Goal: Task Accomplishment & Management: Manage account settings

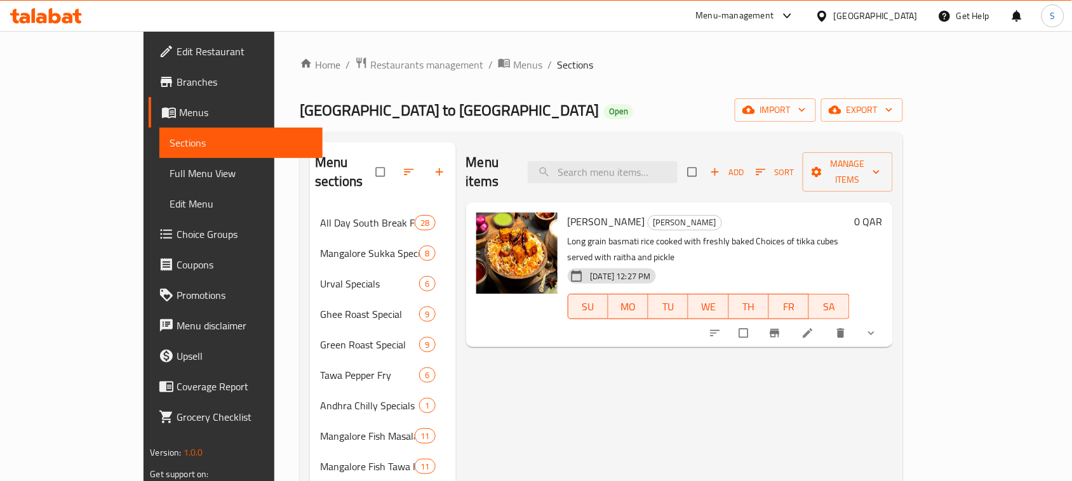
drag, startPoint x: 909, startPoint y: 8, endPoint x: 892, endPoint y: 17, distance: 18.5
click at [906, 9] on div "Qatar" at bounding box center [876, 16] width 84 height 14
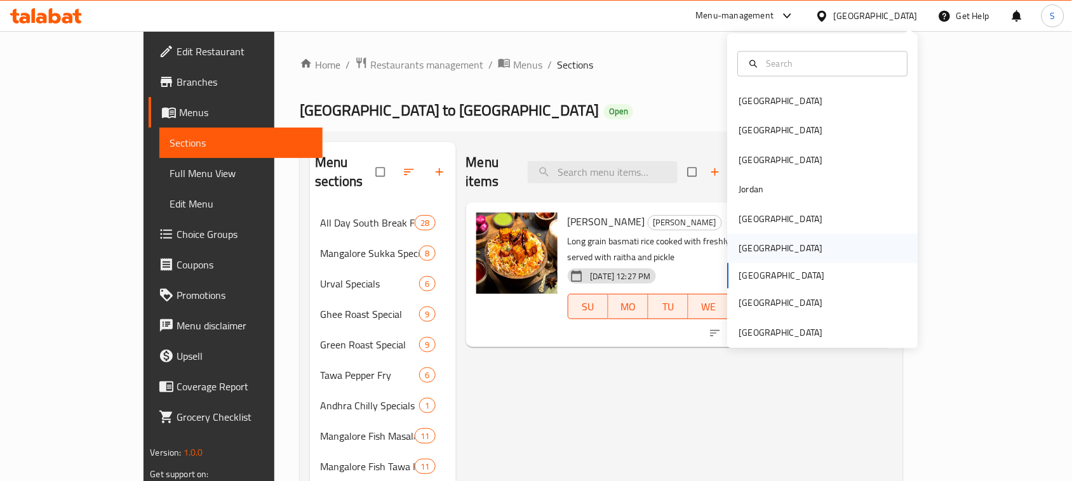
click at [743, 245] on div "[GEOGRAPHIC_DATA]" at bounding box center [781, 249] width 84 height 14
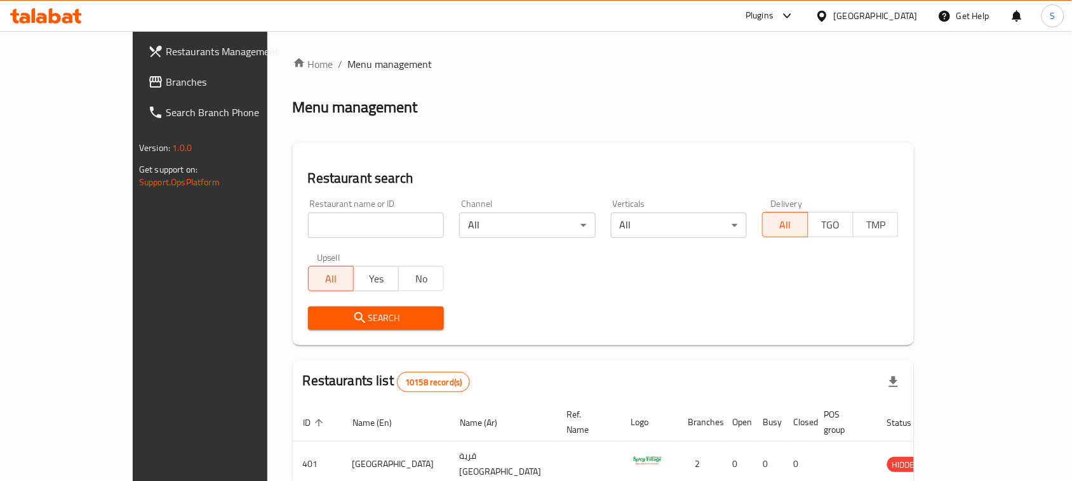
click at [166, 86] on span "Branches" at bounding box center [234, 81] width 136 height 15
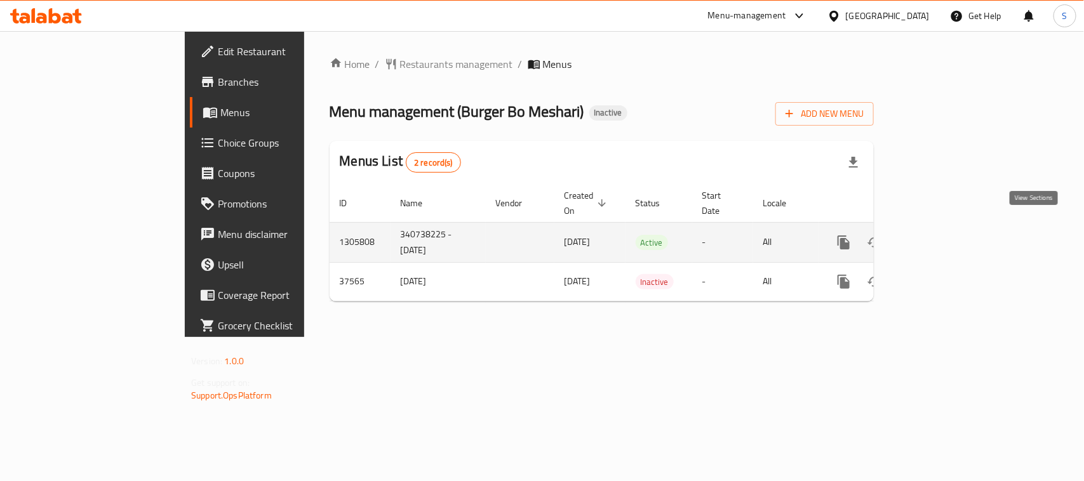
click at [943, 235] on icon "enhanced table" at bounding box center [935, 242] width 15 height 15
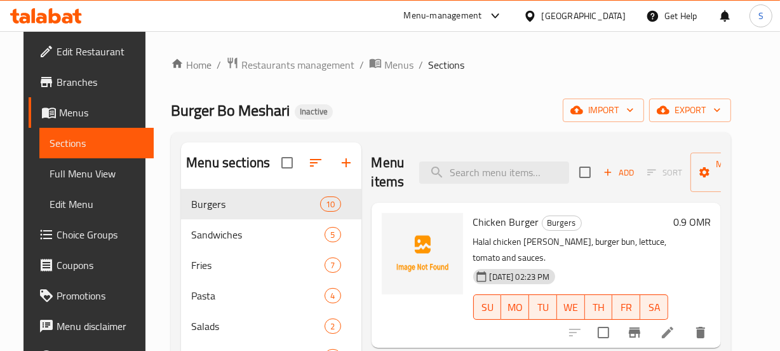
click at [586, 225] on h6 "Chicken Burger Burgers" at bounding box center [571, 222] width 196 height 18
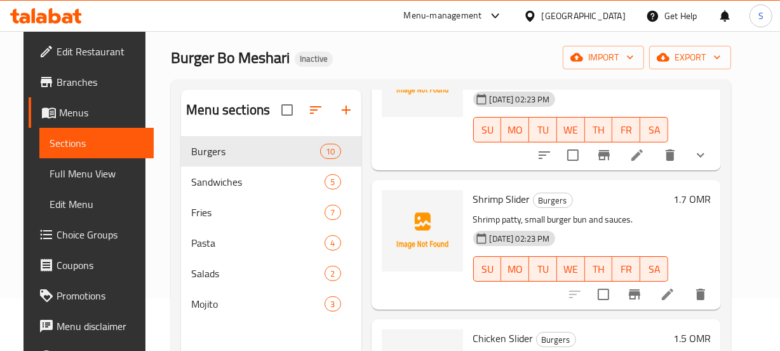
scroll to position [57, 0]
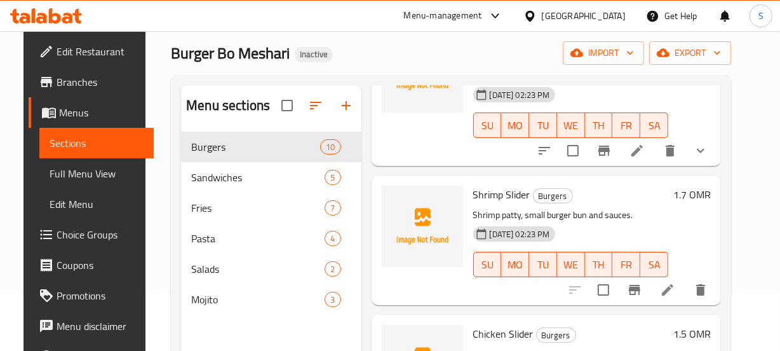
click at [674, 221] on div "14-08-2025 02:23 PM SU MO TU WE TH FR SA" at bounding box center [571, 255] width 206 height 69
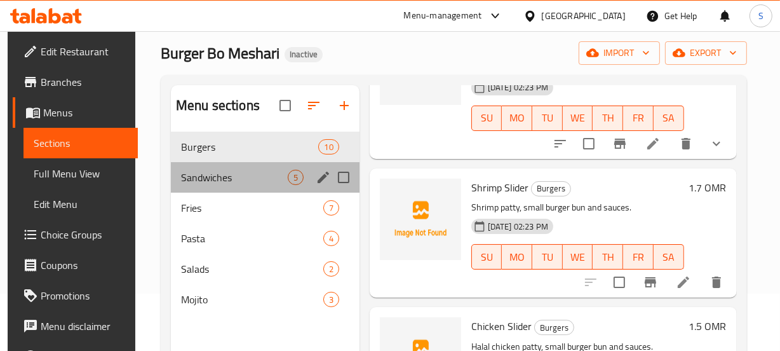
click at [229, 167] on div "Sandwiches 5" at bounding box center [265, 177] width 189 height 30
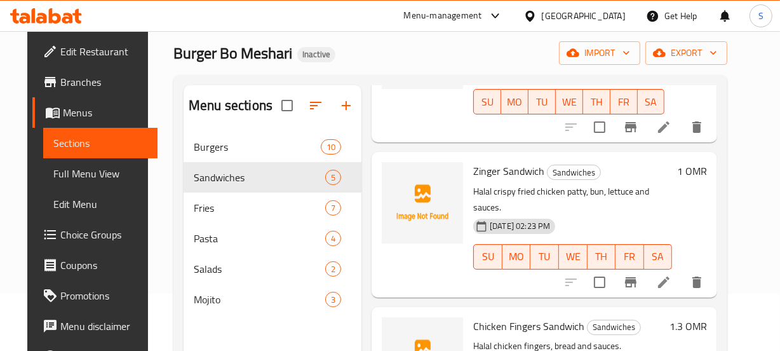
scroll to position [402, 0]
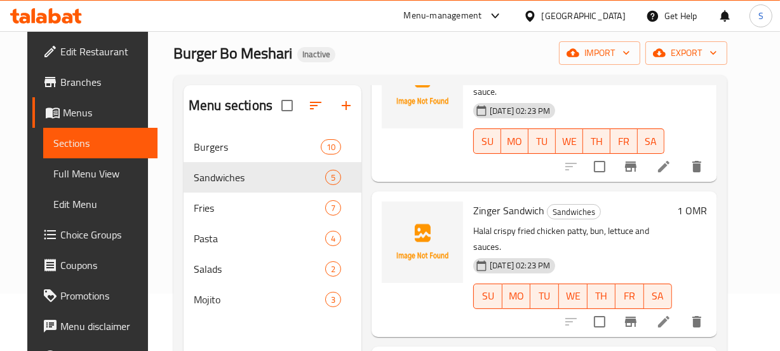
click at [672, 223] on p "Halal crispy fried chicken patty, bun, lettuce and sauces." at bounding box center [572, 239] width 199 height 32
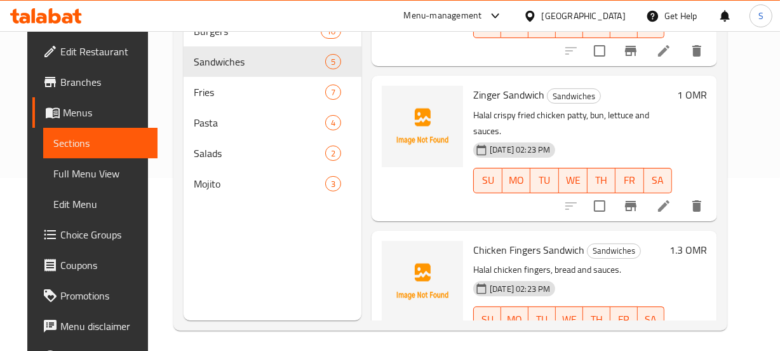
scroll to position [185, 0]
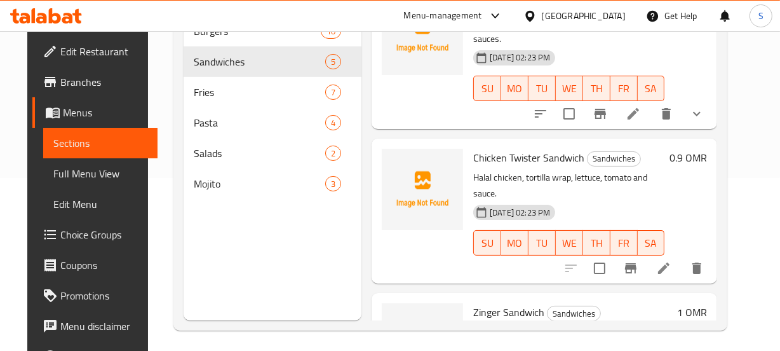
click at [694, 182] on div "0.9 OMR" at bounding box center [685, 211] width 43 height 124
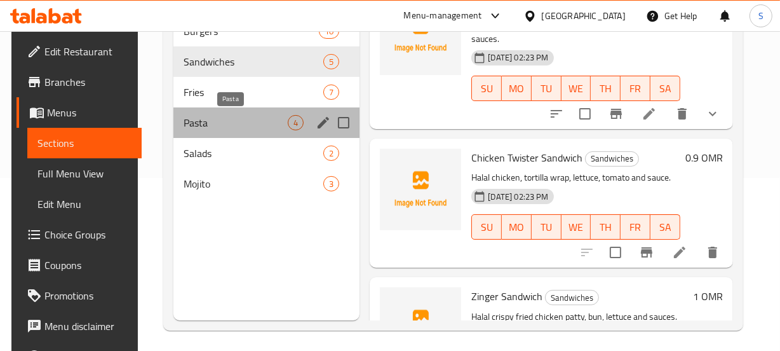
click at [222, 126] on span "Pasta" at bounding box center [236, 122] width 105 height 15
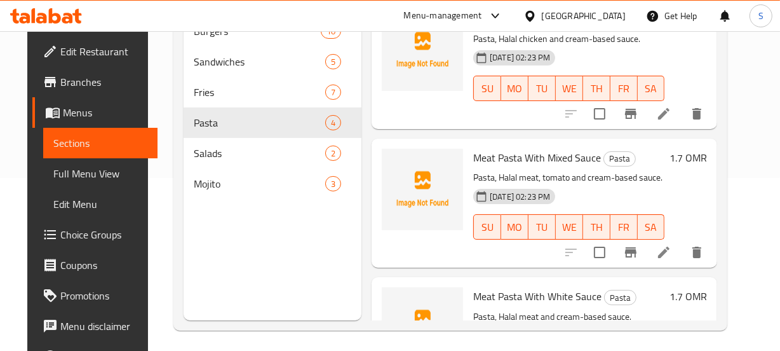
click at [636, 170] on p "Pasta, Halal meat, tomato and cream-based sauce." at bounding box center [568, 178] width 191 height 16
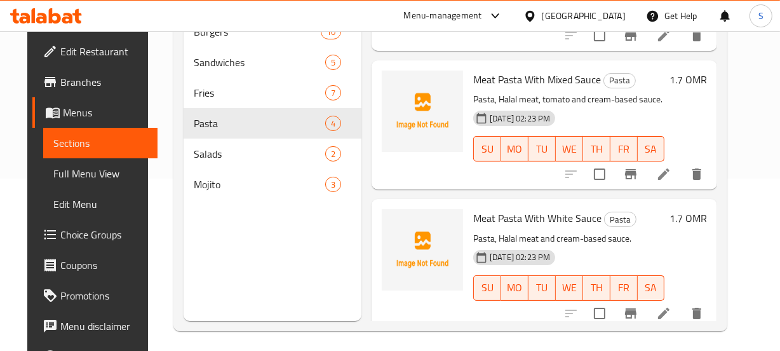
scroll to position [178, 0]
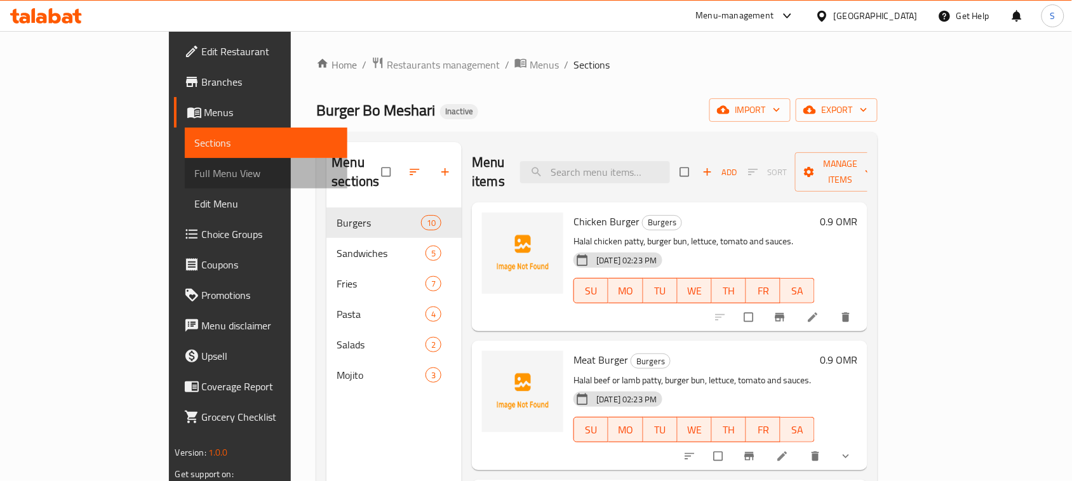
click at [195, 170] on span "Full Menu View" at bounding box center [266, 173] width 143 height 15
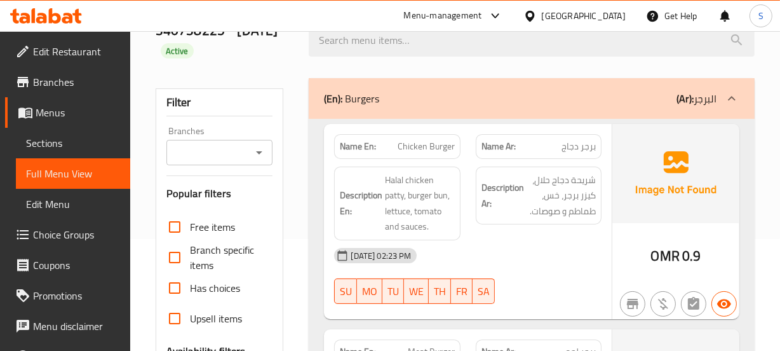
scroll to position [115, 0]
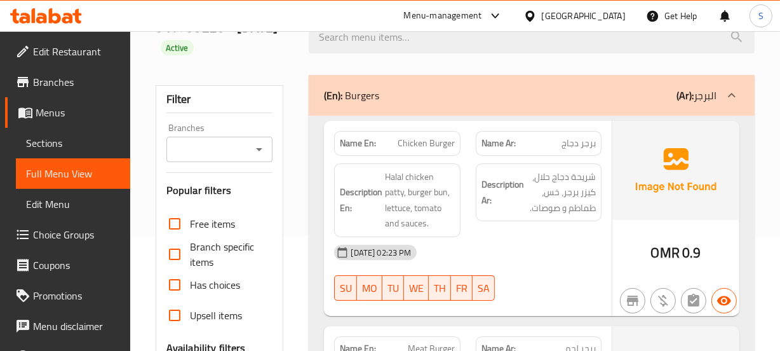
click at [625, 241] on div "OMR 0.9" at bounding box center [675, 218] width 127 height 195
click at [608, 250] on div "14-08-2025 02:23 PM" at bounding box center [467, 252] width 282 height 30
click at [483, 274] on div "14-08-2025 02:23 PM SU MO TU WE TH FR SA" at bounding box center [467, 272] width 282 height 71
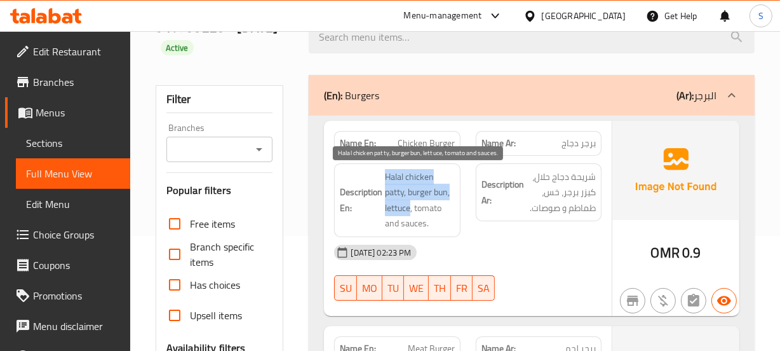
drag, startPoint x: 387, startPoint y: 173, endPoint x: 410, endPoint y: 212, distance: 44.7
click at [410, 212] on span "Halal chicken patty, burger bun, lettuce, tomato and sauces." at bounding box center [419, 200] width 69 height 62
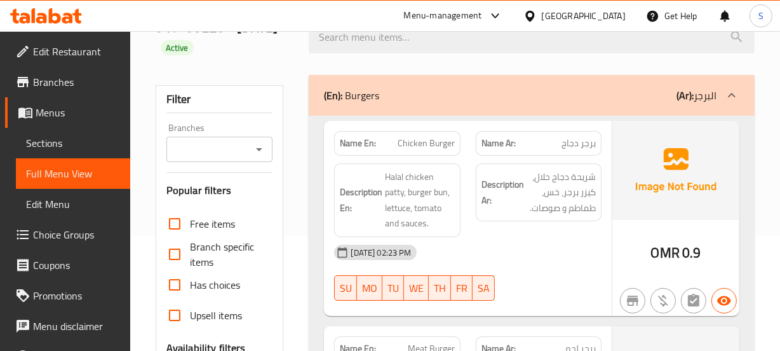
click at [423, 231] on div "Description En: Halal chicken patty, burger bun, lettuce, tomato and sauces." at bounding box center [397, 200] width 126 height 74
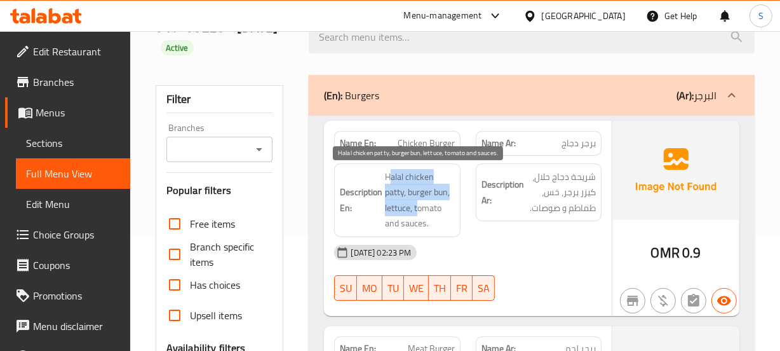
drag, startPoint x: 391, startPoint y: 172, endPoint x: 418, endPoint y: 215, distance: 50.6
click at [418, 215] on span "Halal chicken patty, burger bun, lettuce, tomato and sauces." at bounding box center [419, 200] width 69 height 62
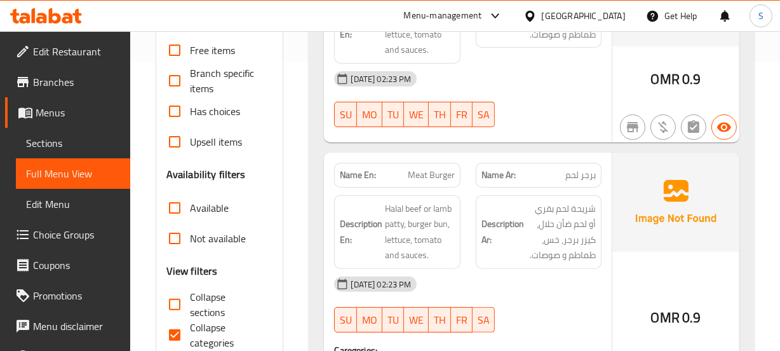
click at [500, 255] on h6 "Description Ar: شريحة لحم بقري أو لحم ضأن حلال، كيزر برجر، خس، طماطم و صوصات." at bounding box center [538, 232] width 114 height 62
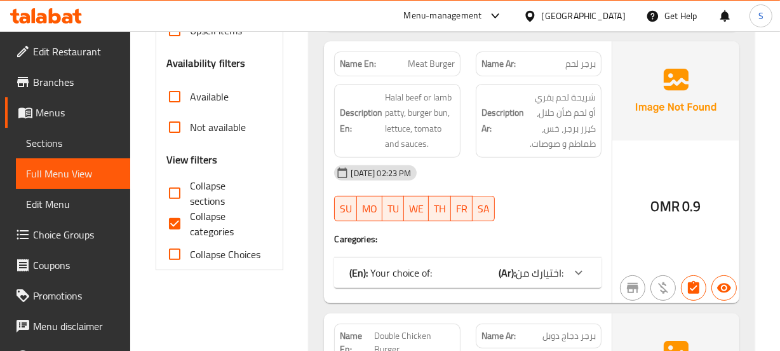
scroll to position [346, 0]
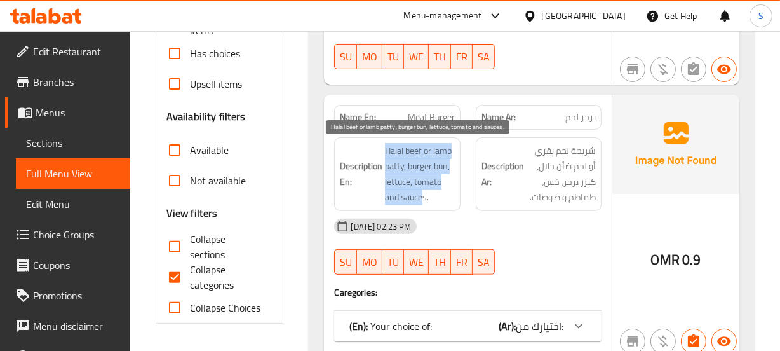
drag, startPoint x: 384, startPoint y: 149, endPoint x: 424, endPoint y: 191, distance: 58.4
click at [424, 191] on h6 "Description En: Halal beef or lamb patty, burger bun, lettuce, tomato and sauce…" at bounding box center [397, 174] width 114 height 62
click at [424, 191] on span "Halal beef or lamb patty, burger bun, lettuce, tomato and sauces." at bounding box center [419, 174] width 69 height 62
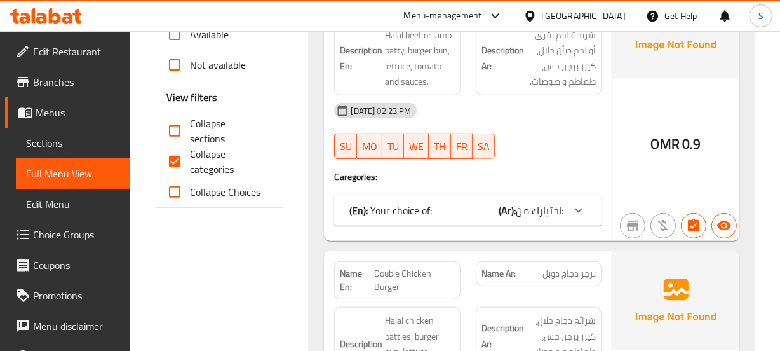
click at [564, 212] on div at bounding box center [578, 210] width 30 height 30
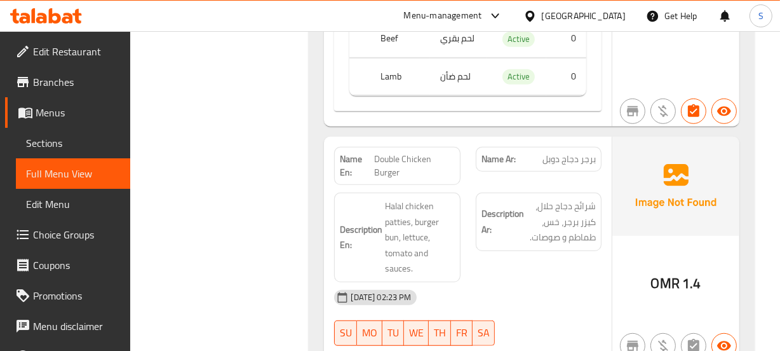
scroll to position [720, 0]
click at [540, 255] on div "Description Ar: شرائح دجاج حلال، كيزر برجر، خس، طماطم و صوصات." at bounding box center [538, 236] width 141 height 105
click at [381, 160] on span "Double Chicken Burger" at bounding box center [415, 164] width 80 height 27
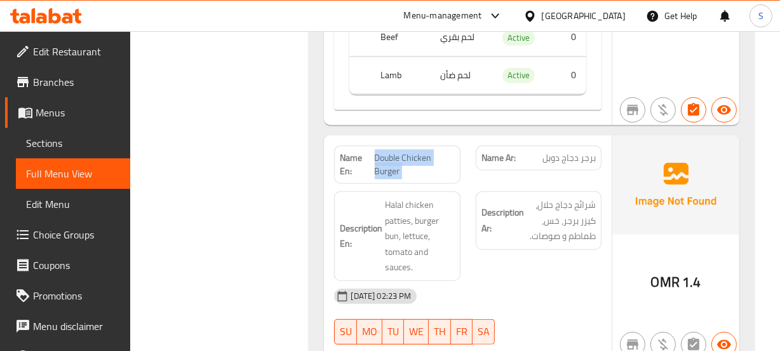
click at [381, 160] on span "Double Chicken Burger" at bounding box center [415, 164] width 80 height 27
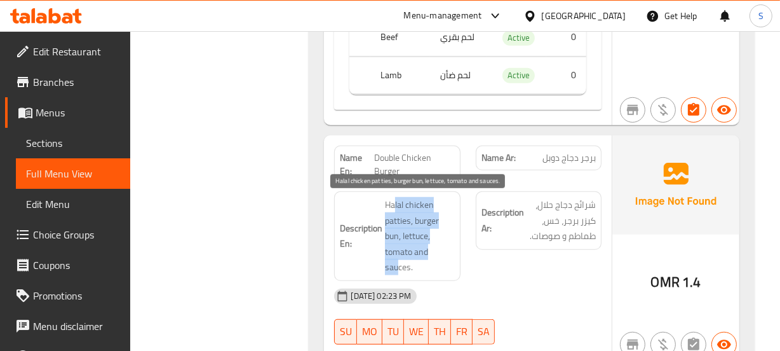
drag, startPoint x: 394, startPoint y: 210, endPoint x: 399, endPoint y: 260, distance: 50.4
click at [399, 260] on span "Halal chicken patties, burger bun, lettuce, tomato and sauces." at bounding box center [419, 236] width 69 height 78
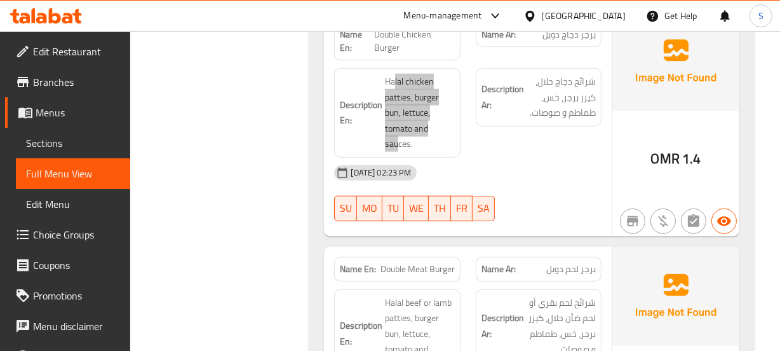
scroll to position [951, 0]
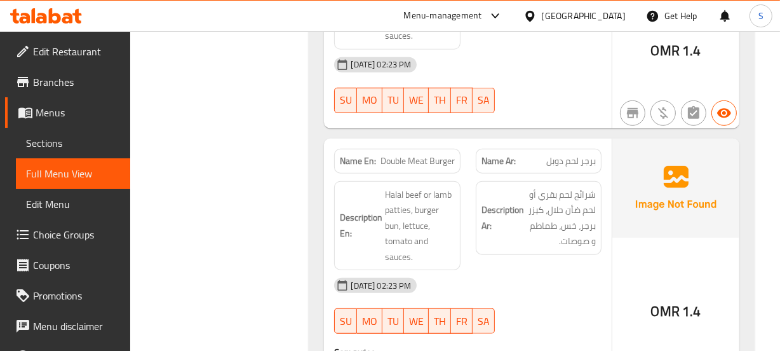
click at [414, 165] on span "Double Meat Burger" at bounding box center [417, 160] width 74 height 13
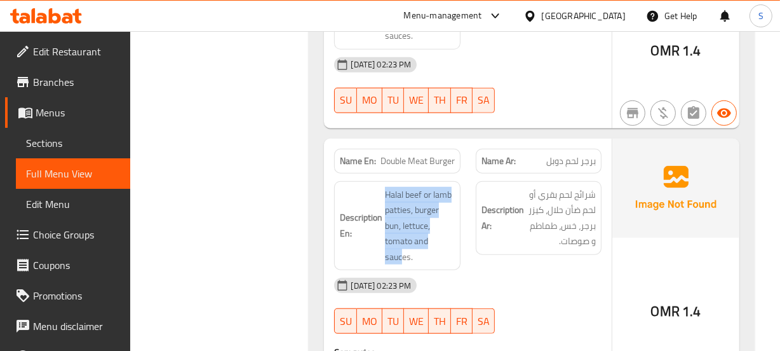
drag, startPoint x: 387, startPoint y: 192, endPoint x: 403, endPoint y: 264, distance: 73.4
click at [403, 264] on div "Description En: Halal beef or lamb patties, burger bun, lettuce, tomato and sau…" at bounding box center [397, 226] width 126 height 90
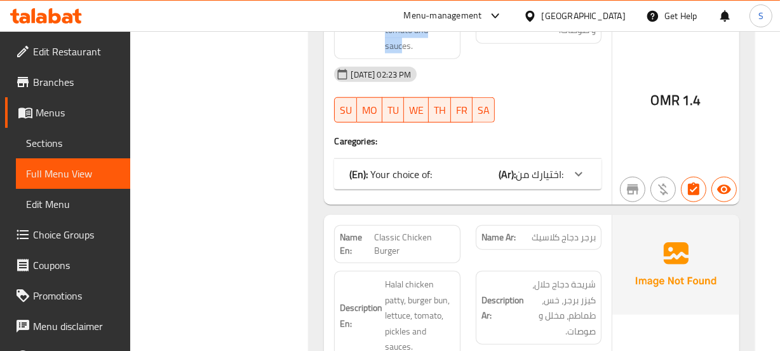
scroll to position [1181, 0]
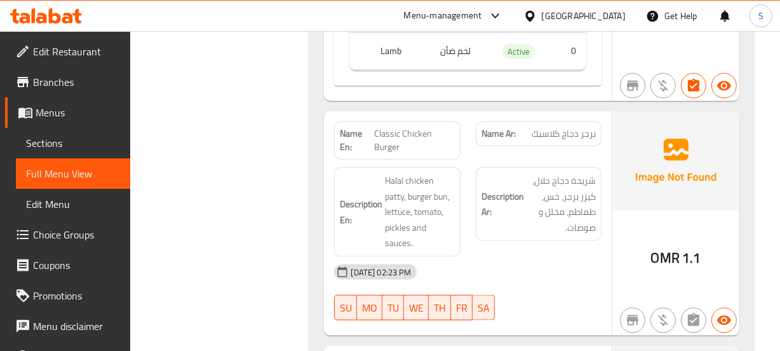
scroll to position [1413, 0]
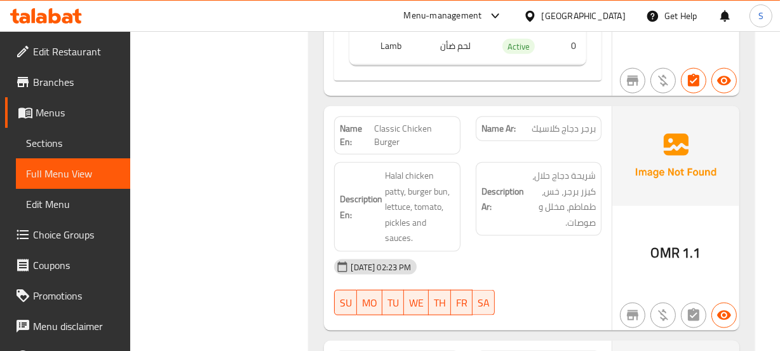
click at [382, 130] on span "Classic Chicken Burger" at bounding box center [414, 135] width 80 height 27
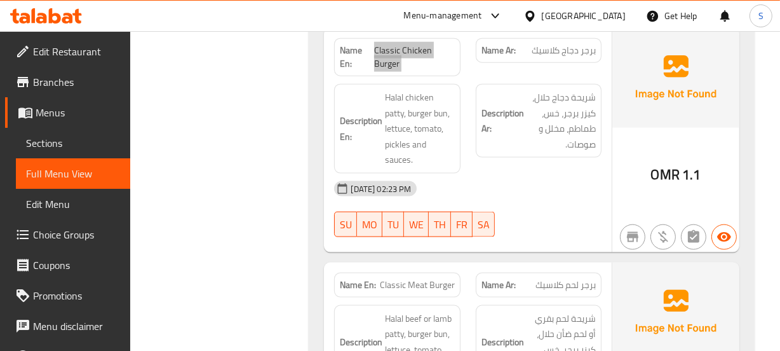
scroll to position [1470, 0]
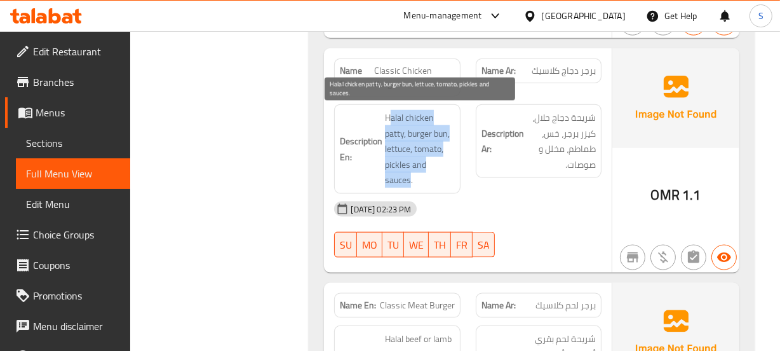
drag, startPoint x: 396, startPoint y: 114, endPoint x: 410, endPoint y: 177, distance: 63.9
click at [410, 177] on span "Halal chicken patty, burger bun, lettuce, tomato, pickles and sauces." at bounding box center [419, 149] width 69 height 78
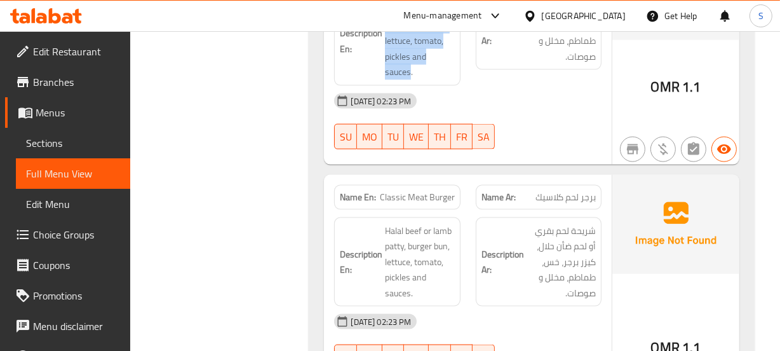
scroll to position [1586, 0]
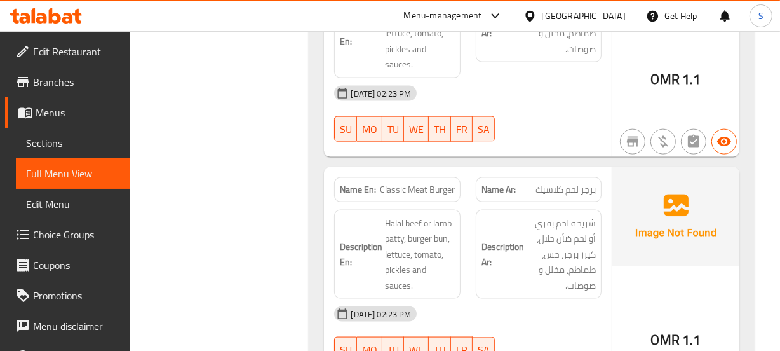
click at [421, 187] on span "Classic Meat Burger" at bounding box center [417, 189] width 75 height 13
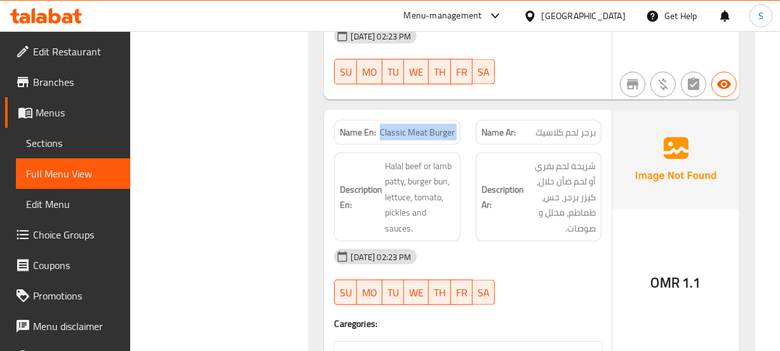
scroll to position [1644, 0]
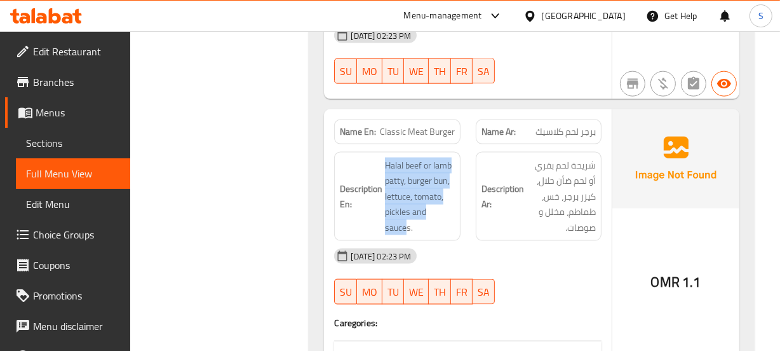
drag, startPoint x: 384, startPoint y: 161, endPoint x: 405, endPoint y: 238, distance: 79.7
click at [405, 237] on div "Description En: Halal beef or lamb patty, burger bun, lettuce, tomato, pickles …" at bounding box center [397, 197] width 126 height 90
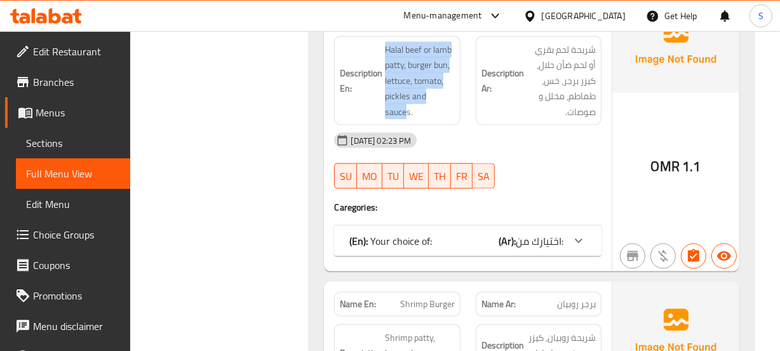
scroll to position [1874, 0]
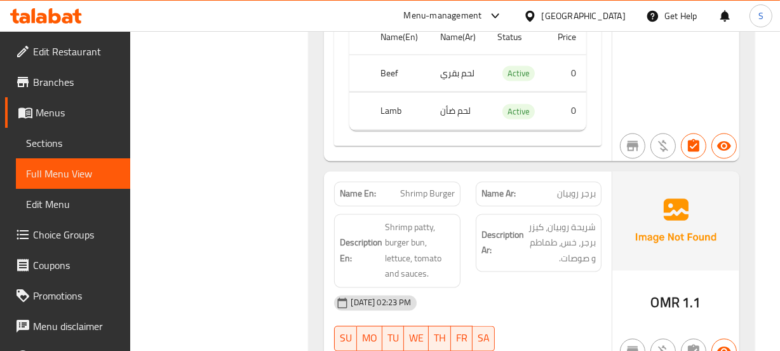
scroll to position [2048, 0]
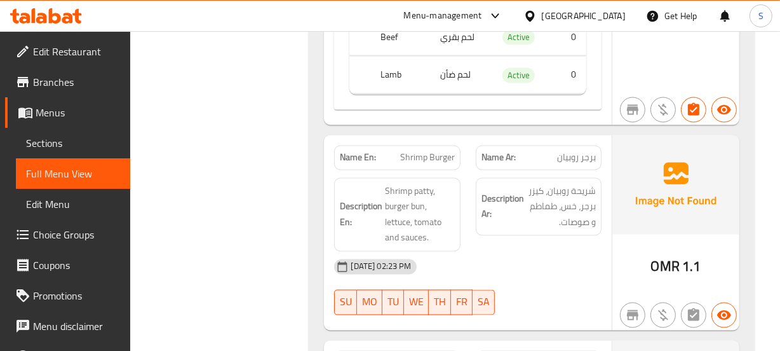
click at [394, 151] on p "Name En: Shrimp Burger" at bounding box center [397, 157] width 114 height 13
click at [604, 178] on div "Description Ar: شريحة روبيان، كيزر برجر، خس، طماطم و صوصات." at bounding box center [538, 214] width 141 height 89
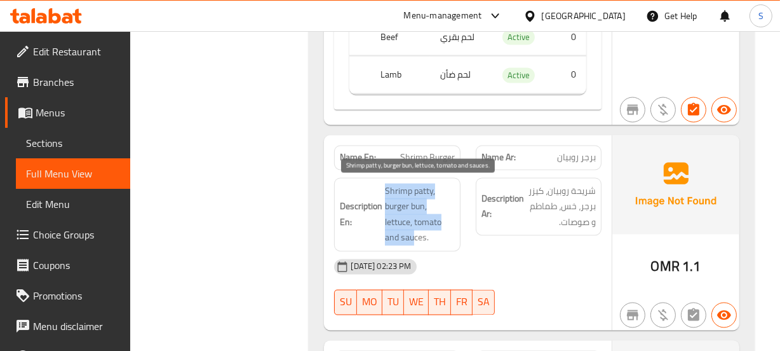
drag, startPoint x: 386, startPoint y: 181, endPoint x: 436, endPoint y: 236, distance: 74.6
click at [417, 240] on span "Shrimp patty, burger bun, lettuce, tomato and sauces." at bounding box center [419, 215] width 69 height 62
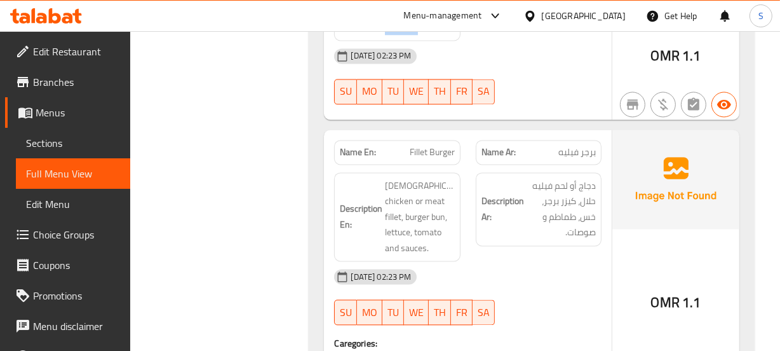
scroll to position [2279, 0]
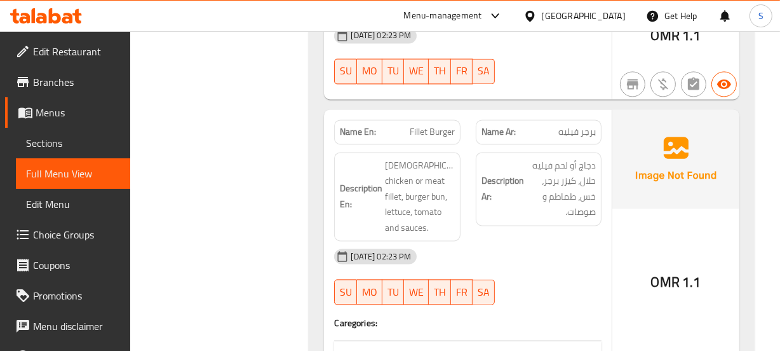
click at [424, 133] on span "Fillet Burger" at bounding box center [432, 131] width 45 height 13
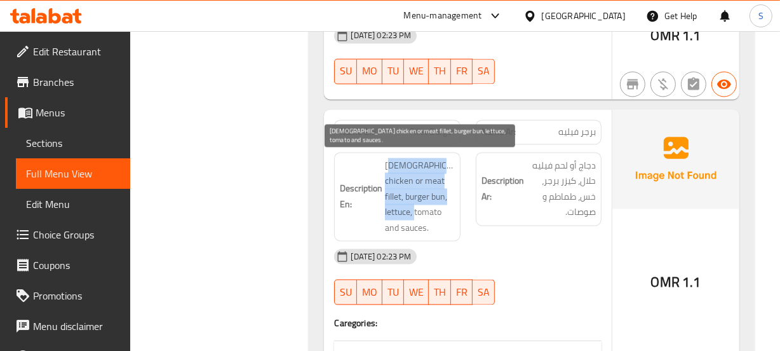
drag, startPoint x: 392, startPoint y: 159, endPoint x: 405, endPoint y: 212, distance: 54.2
click at [394, 229] on span "Halal chicken or meat fillet, burger bun, lettuce, tomato and sauces." at bounding box center [419, 197] width 69 height 78
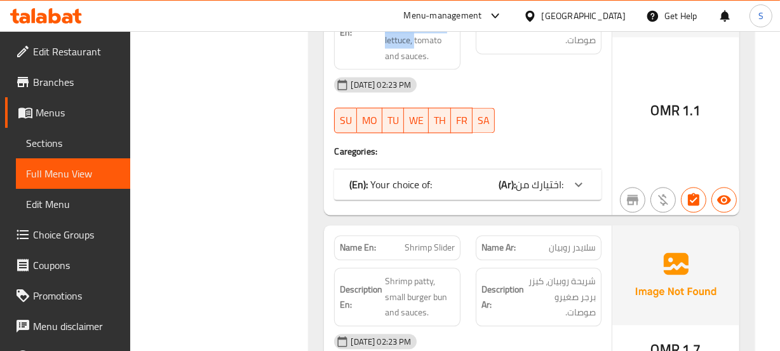
scroll to position [2452, 0]
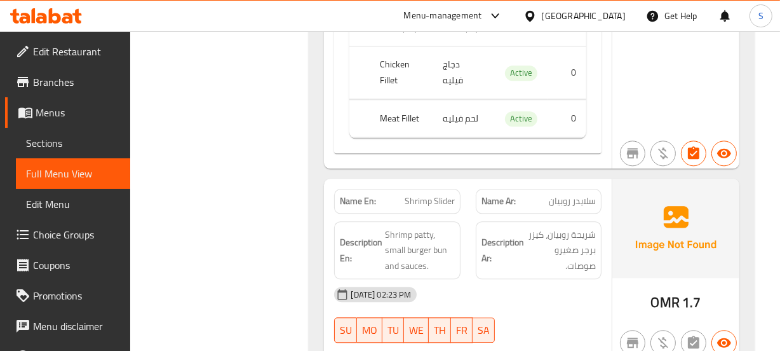
scroll to position [2683, 0]
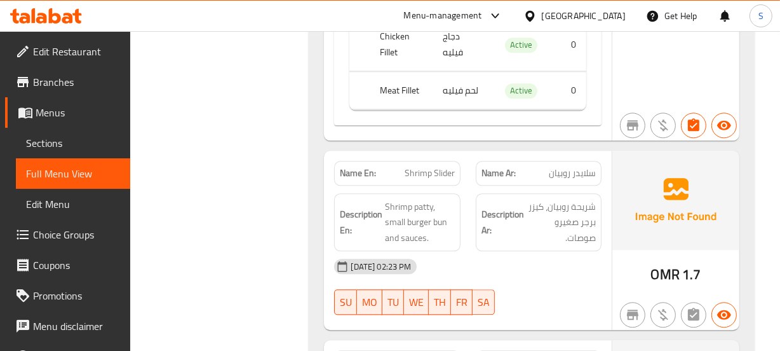
click at [398, 171] on p "Name En: Shrimp Slider" at bounding box center [397, 172] width 114 height 13
drag, startPoint x: 398, startPoint y: 201, endPoint x: 444, endPoint y: 203, distance: 45.8
click at [455, 217] on div "Description En: Shrimp patty, small burger bun and sauces." at bounding box center [397, 222] width 126 height 58
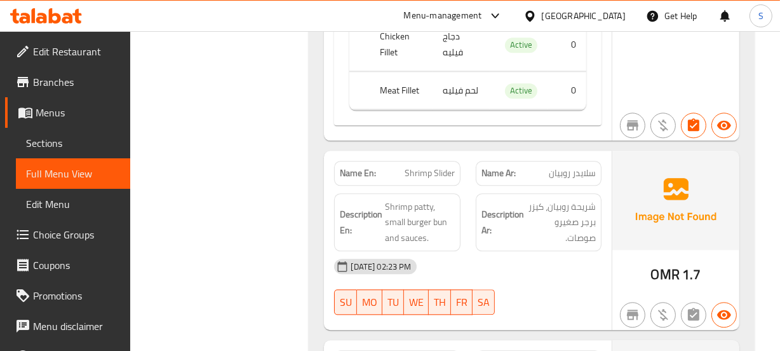
click at [428, 173] on span "Shrimp Slider" at bounding box center [430, 172] width 50 height 13
copy span "Shrimp Slider"
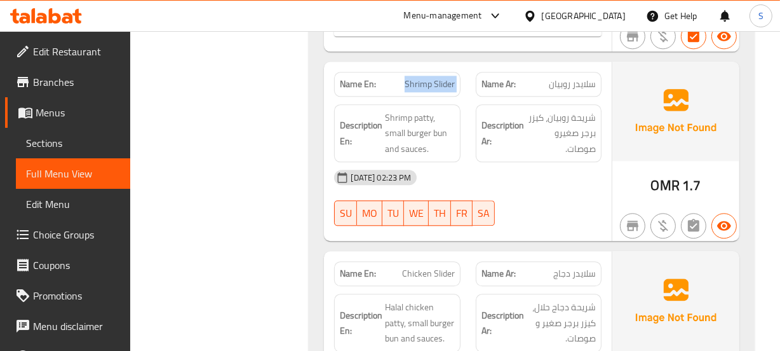
scroll to position [2856, 0]
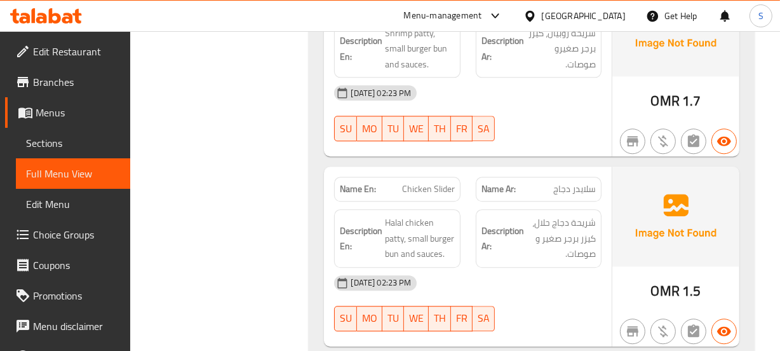
click at [422, 177] on div "Name En: Chicken Slider" at bounding box center [397, 189] width 126 height 25
drag, startPoint x: 422, startPoint y: 177, endPoint x: 410, endPoint y: 188, distance: 16.2
click at [418, 179] on div "Name En: Chicken Slider" at bounding box center [397, 189] width 126 height 25
click at [469, 237] on div "Description Ar: شريحة دجاج حلال، كيزر برجر صغير و صوصات." at bounding box center [538, 238] width 141 height 74
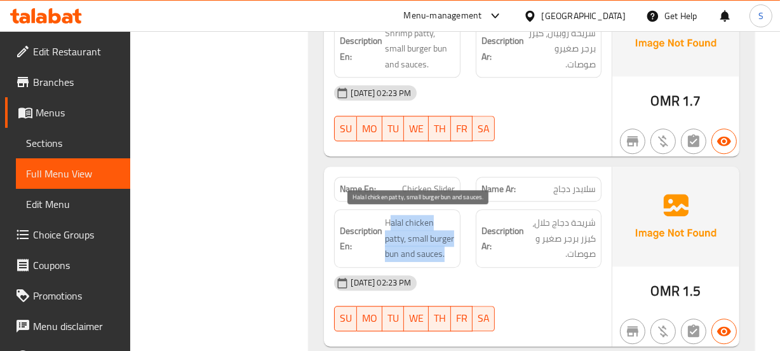
drag, startPoint x: 393, startPoint y: 221, endPoint x: 436, endPoint y: 262, distance: 59.3
click at [436, 262] on span "Halal chicken patty, small burger bun and sauces." at bounding box center [419, 238] width 69 height 47
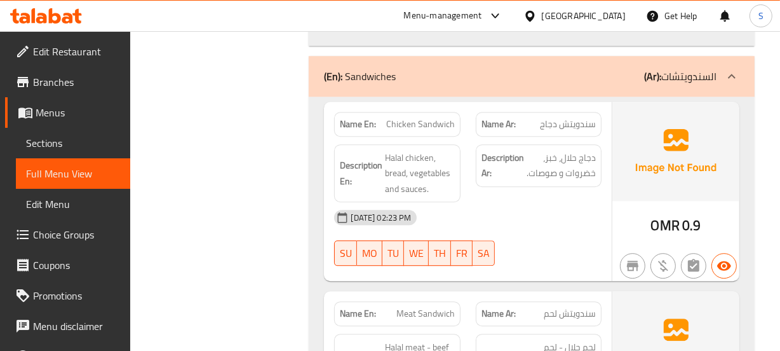
scroll to position [3202, 0]
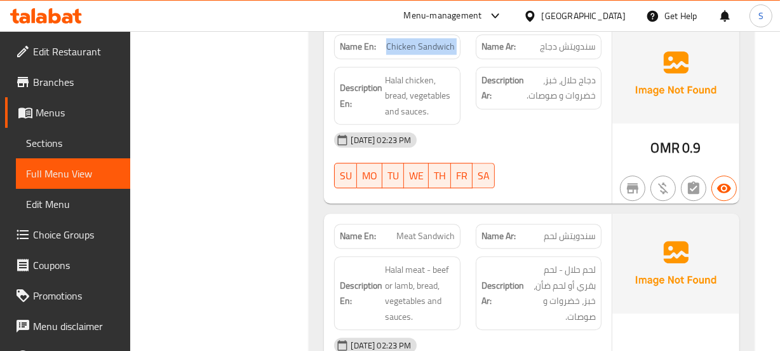
scroll to position [3260, 0]
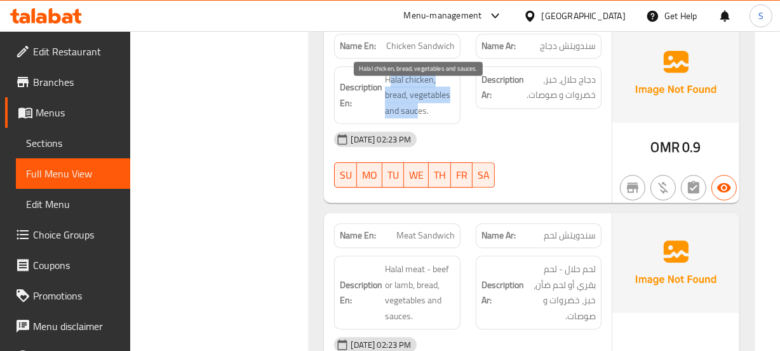
drag, startPoint x: 389, startPoint y: 89, endPoint x: 417, endPoint y: 118, distance: 40.4
click at [417, 118] on span "Halal chicken, bread, vegetables and sauces." at bounding box center [419, 95] width 69 height 47
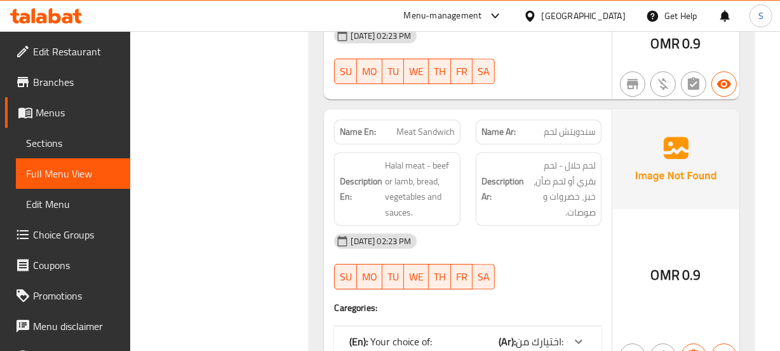
scroll to position [3376, 0]
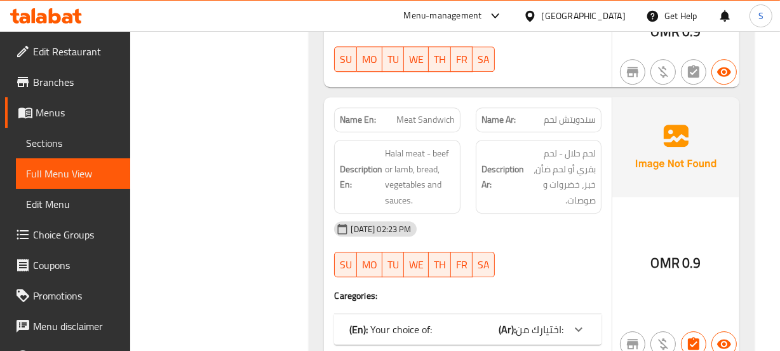
drag, startPoint x: 394, startPoint y: 163, endPoint x: 444, endPoint y: 156, distance: 50.7
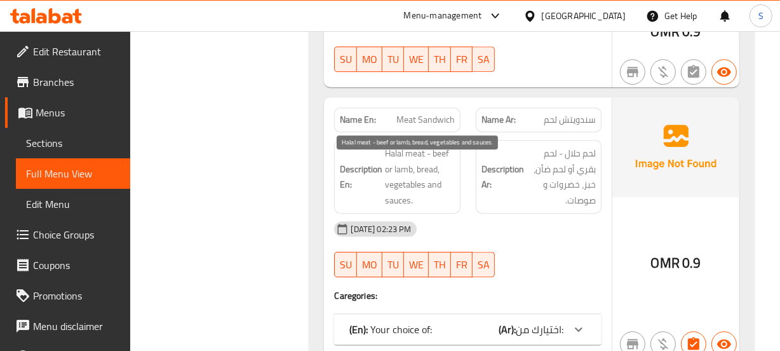
click at [418, 179] on span "Halal meat - beef or lamb, bread, vegetables and sauces." at bounding box center [419, 176] width 69 height 62
drag, startPoint x: 414, startPoint y: 161, endPoint x: 434, endPoint y: 161, distance: 20.3
click at [433, 161] on span "Halal meat - beef or lamb, bread, vegetables and sauces." at bounding box center [419, 176] width 69 height 62
click at [441, 164] on span "Halal meat - beef or lamb, bread, vegetables and sauces." at bounding box center [419, 176] width 69 height 62
drag, startPoint x: 419, startPoint y: 184, endPoint x: 417, endPoint y: 205, distance: 21.0
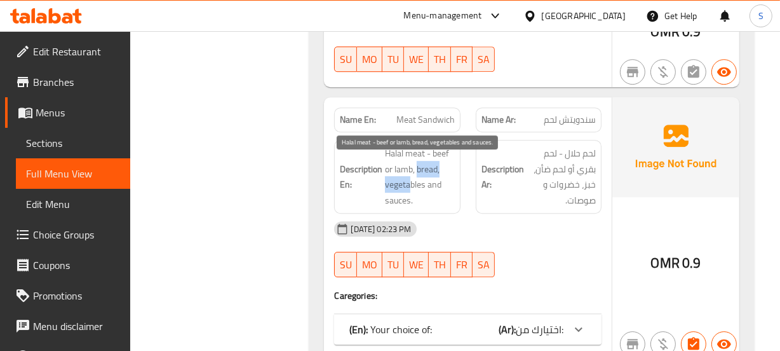
click at [412, 206] on span "Halal meat - beef or lamb, bread, vegetables and sauces." at bounding box center [419, 176] width 69 height 62
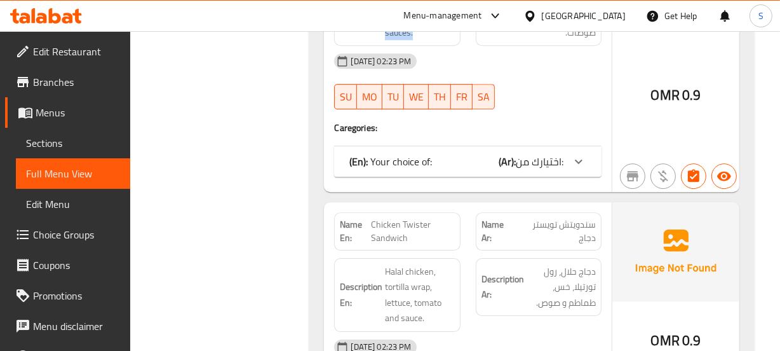
scroll to position [3549, 0]
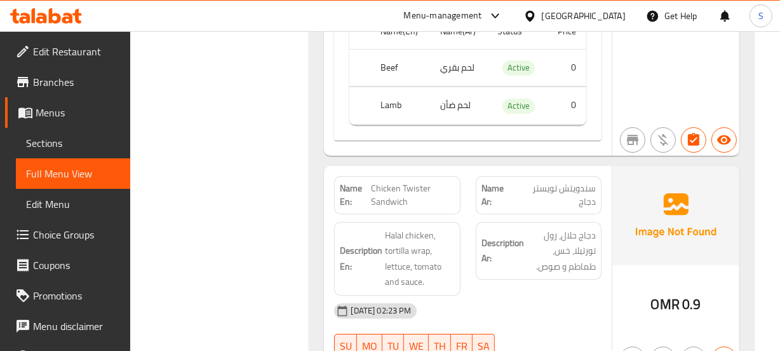
scroll to position [3838, 0]
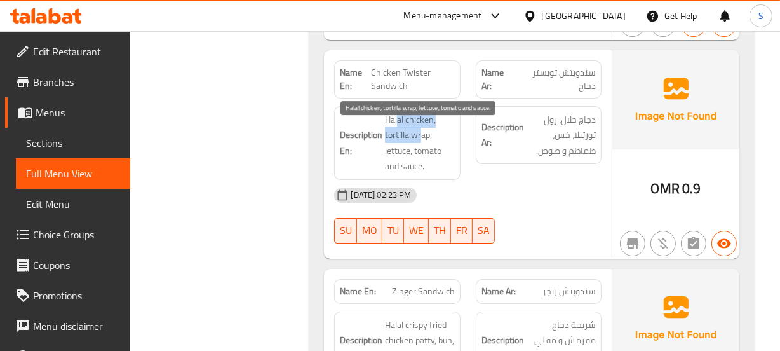
drag, startPoint x: 396, startPoint y: 124, endPoint x: 420, endPoint y: 144, distance: 31.1
click at [420, 144] on span "Halal chicken, tortilla wrap, lettuce, tomato and sauce." at bounding box center [419, 143] width 69 height 62
click at [450, 145] on span "Halal chicken, tortilla wrap, lettuce, tomato and sauce." at bounding box center [419, 143] width 69 height 62
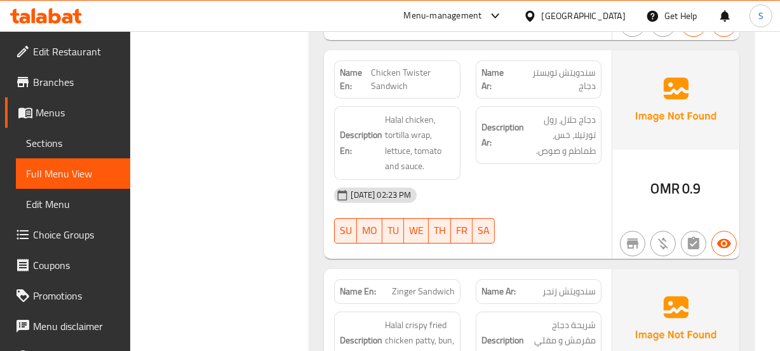
copy span "Chicken Twister Sandwich"
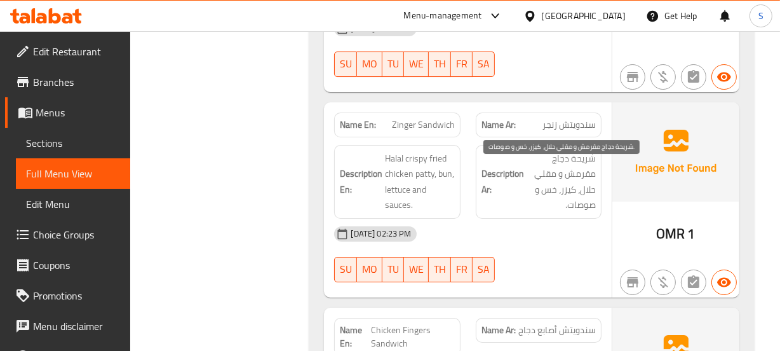
scroll to position [4011, 0]
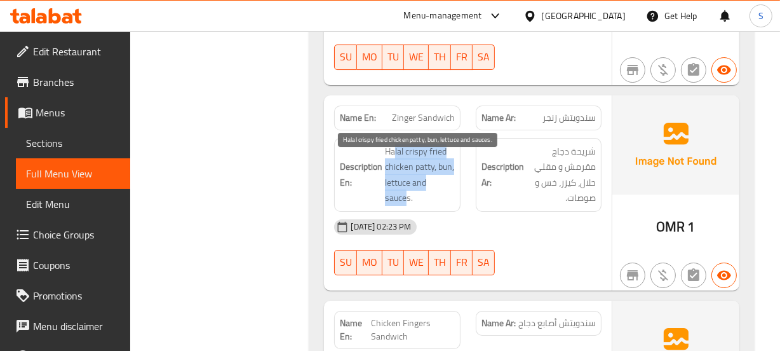
drag, startPoint x: 394, startPoint y: 155, endPoint x: 412, endPoint y: 208, distance: 56.2
click at [405, 206] on span "Halal crispy fried chicken patty, bun, lettuce and sauces." at bounding box center [419, 175] width 69 height 62
click at [412, 206] on span "Halal crispy fried chicken patty, bun, lettuce and sauces." at bounding box center [419, 175] width 69 height 62
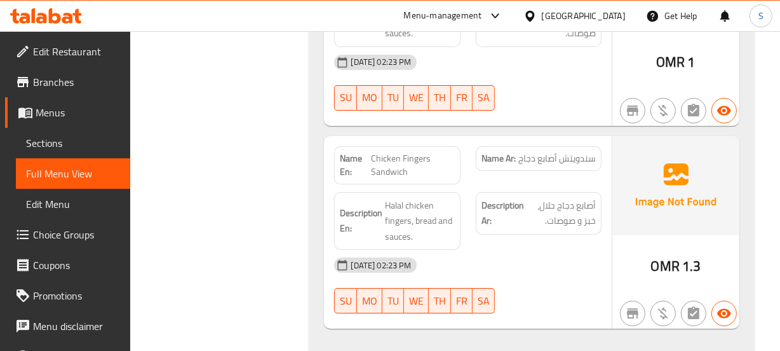
scroll to position [4242, 0]
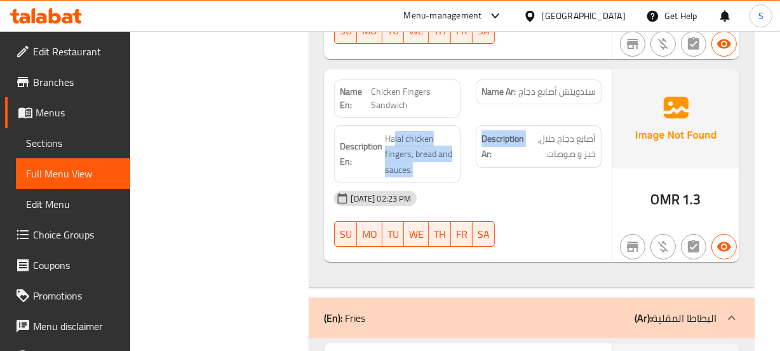
drag, startPoint x: 394, startPoint y: 147, endPoint x: 477, endPoint y: 182, distance: 90.2
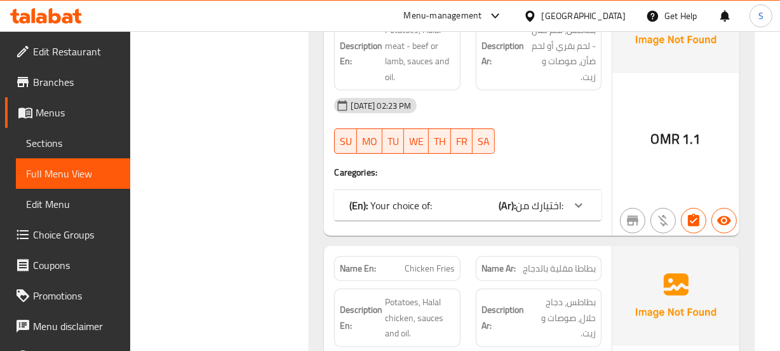
scroll to position [4646, 0]
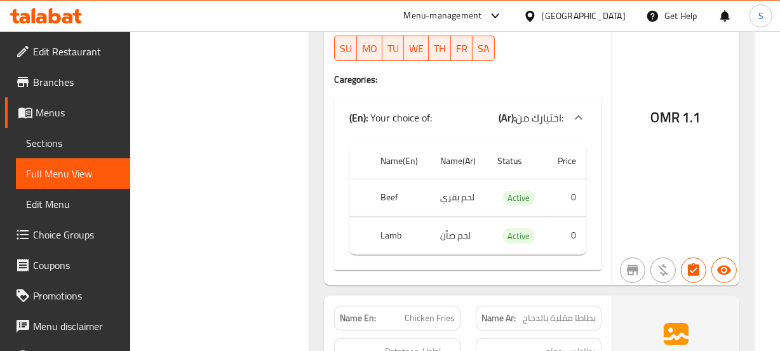
scroll to position [4530, 0]
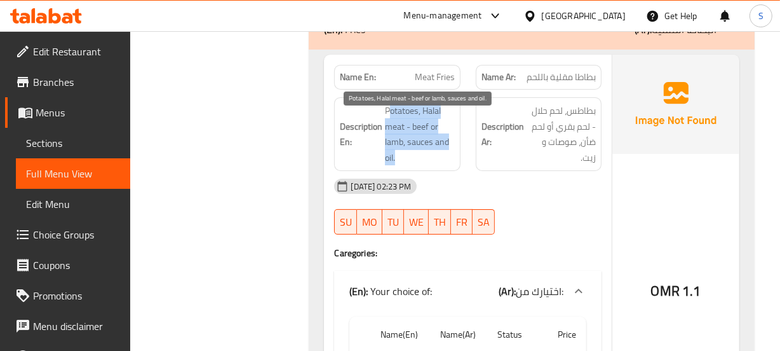
drag, startPoint x: 387, startPoint y: 119, endPoint x: 441, endPoint y: 150, distance: 61.4
click at [428, 160] on span "Potatoes, Halal meat - beef or lamb, sauces and oil." at bounding box center [419, 134] width 69 height 62
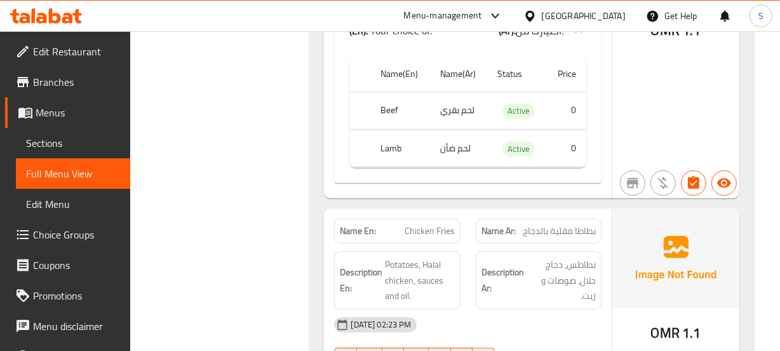
scroll to position [4819, 0]
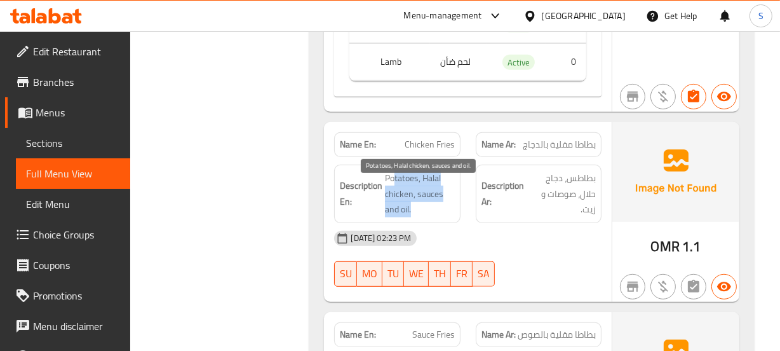
drag, startPoint x: 393, startPoint y: 192, endPoint x: 459, endPoint y: 216, distance: 70.1
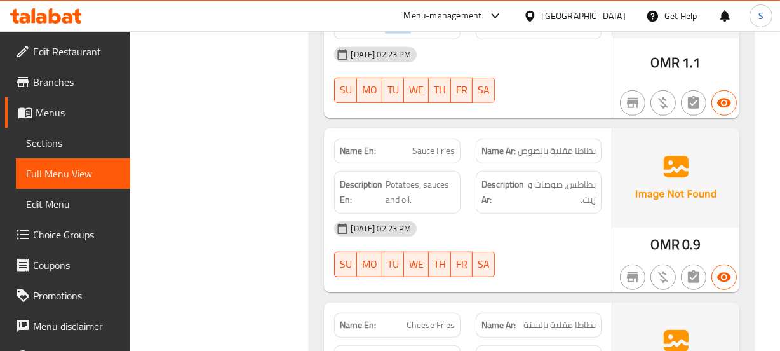
scroll to position [5050, 0]
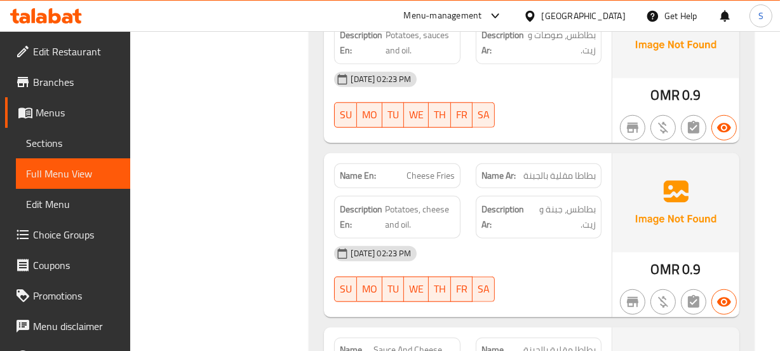
scroll to position [5223, 0]
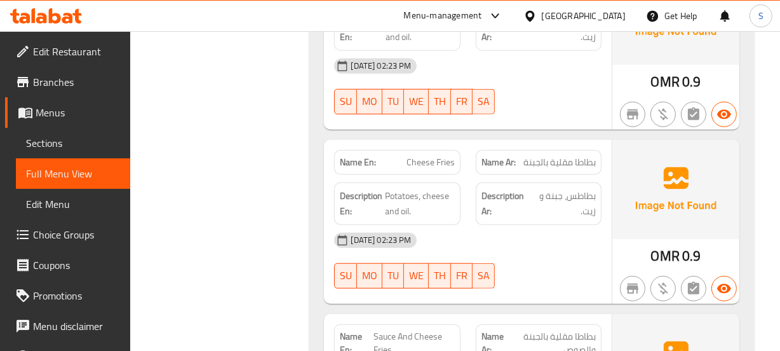
drag, startPoint x: 389, startPoint y: 205, endPoint x: 411, endPoint y: 220, distance: 26.8
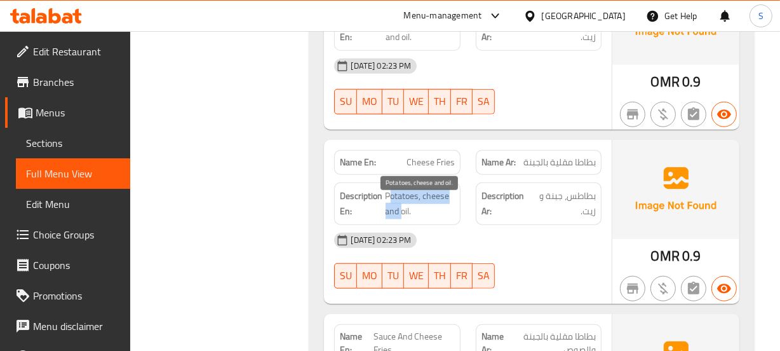
click at [403, 219] on span "Potatoes, cheese and oil." at bounding box center [420, 203] width 69 height 31
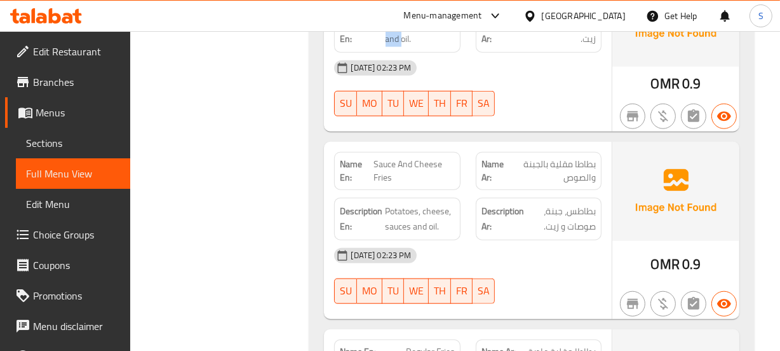
scroll to position [5397, 0]
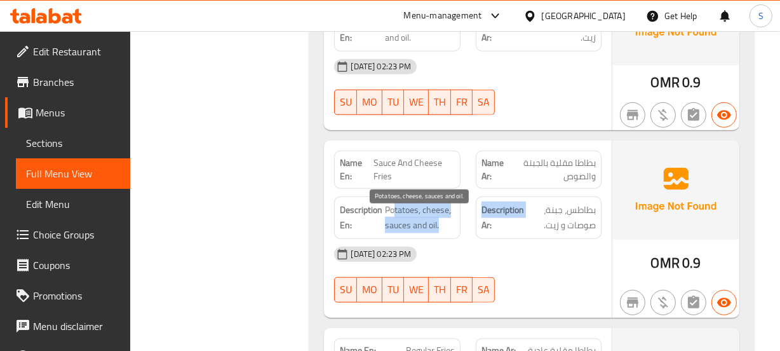
drag, startPoint x: 398, startPoint y: 216, endPoint x: 490, endPoint y: 241, distance: 96.0
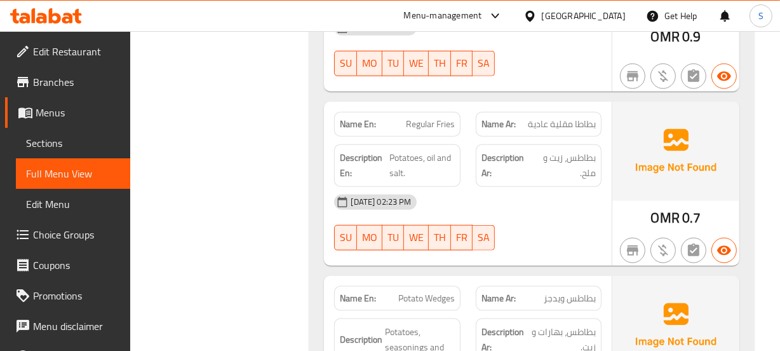
scroll to position [5627, 0]
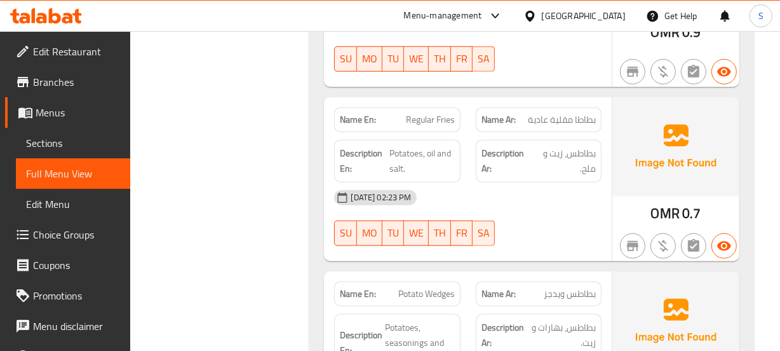
drag, startPoint x: 390, startPoint y: 153, endPoint x: 447, endPoint y: 189, distance: 67.1
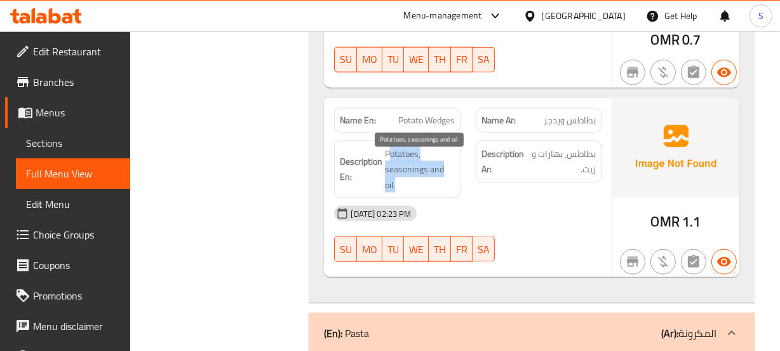
drag, startPoint x: 389, startPoint y: 165, endPoint x: 426, endPoint y: 198, distance: 49.5
click at [426, 193] on span "Potatoes, seasonings and oil." at bounding box center [419, 169] width 69 height 47
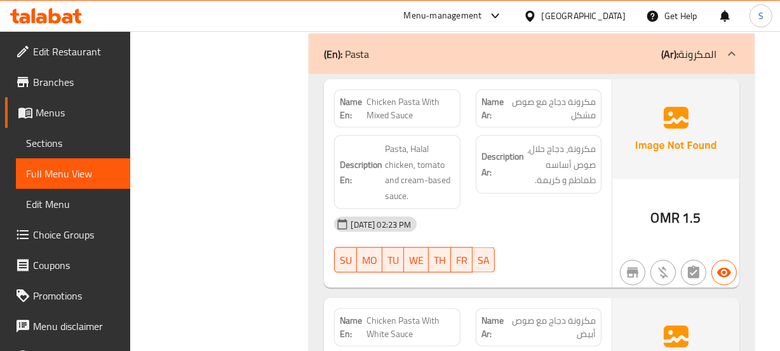
scroll to position [6090, 0]
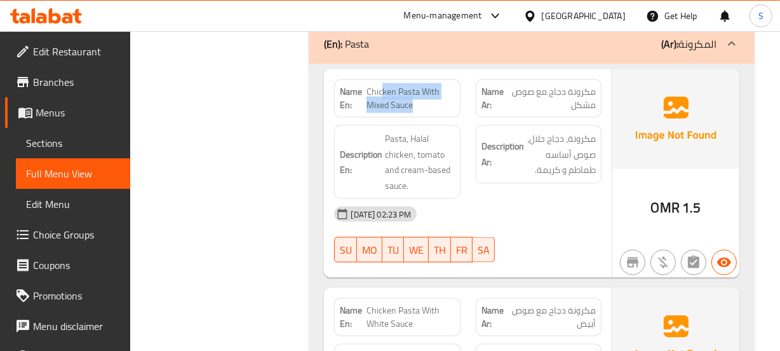
drag, startPoint x: 382, startPoint y: 102, endPoint x: 416, endPoint y: 116, distance: 37.3
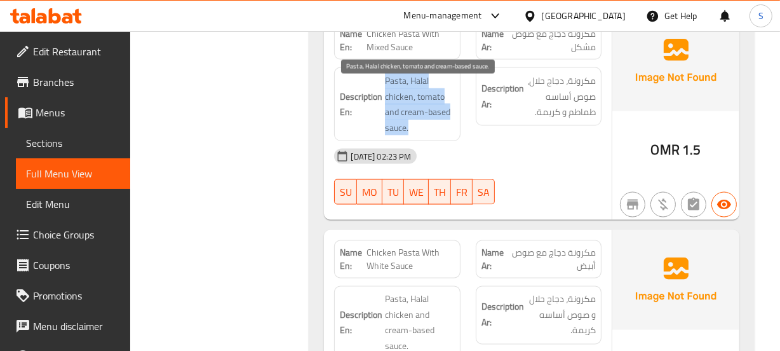
drag, startPoint x: 380, startPoint y: 79, endPoint x: 448, endPoint y: 139, distance: 90.9
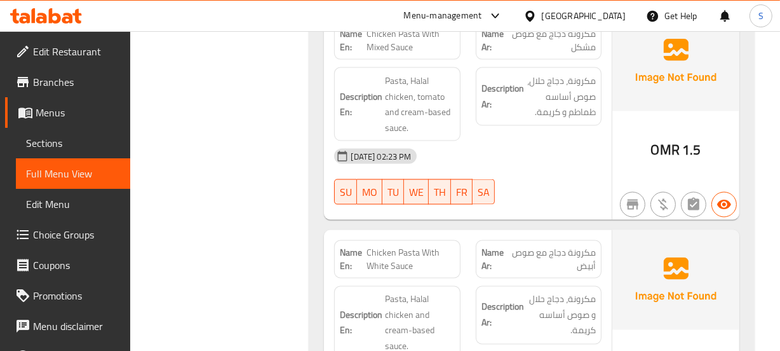
copy span "Chicken Pasta With Mixed Sauce"
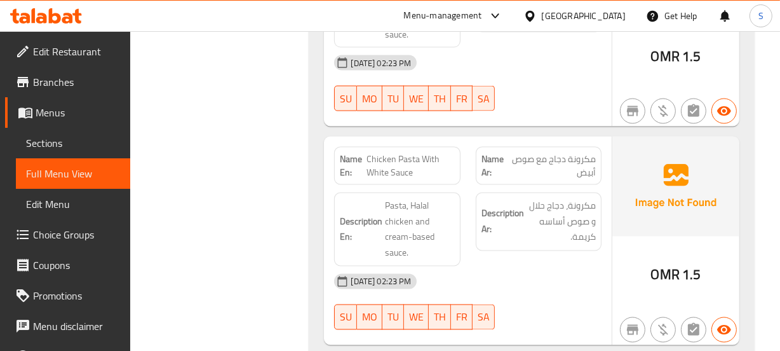
scroll to position [6262, 0]
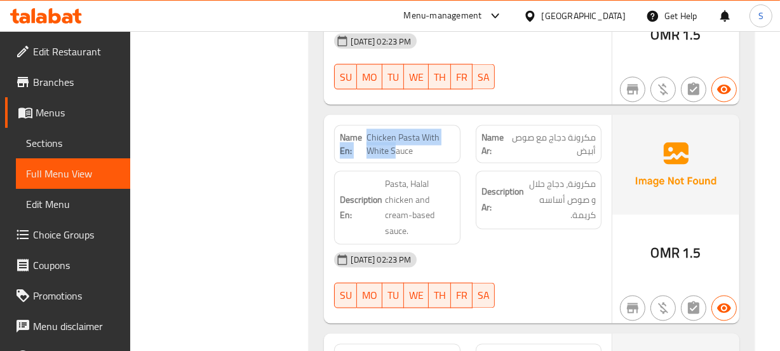
drag, startPoint x: 365, startPoint y: 141, endPoint x: 396, endPoint y: 159, distance: 36.4
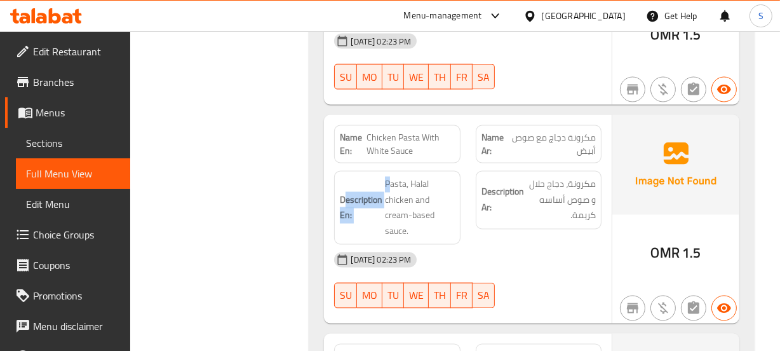
drag, startPoint x: 347, startPoint y: 189, endPoint x: 392, endPoint y: 196, distance: 45.1
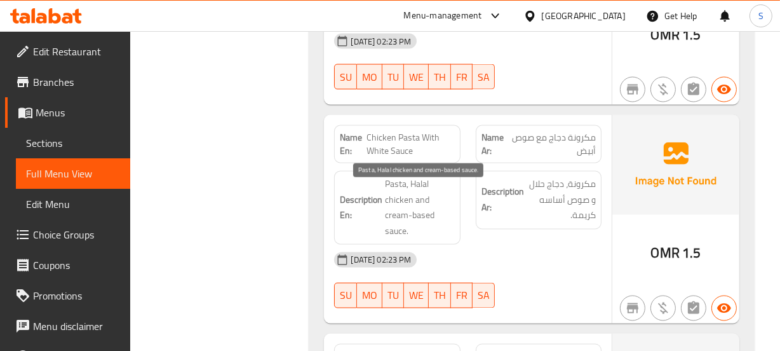
drag, startPoint x: 398, startPoint y: 194, endPoint x: 400, endPoint y: 184, distance: 9.7
click at [395, 191] on span "Pasta, Halal chicken and cream-based sauce." at bounding box center [419, 208] width 69 height 62
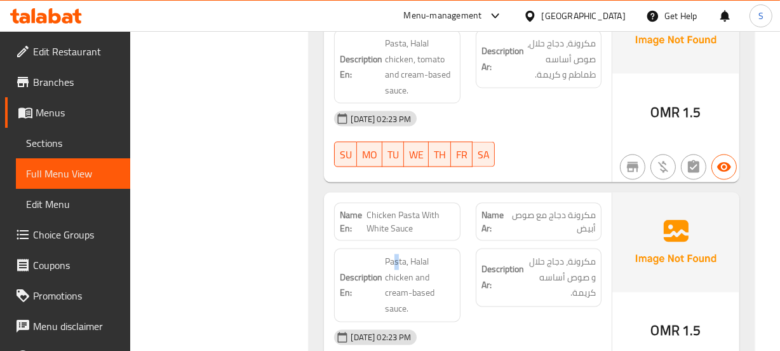
scroll to position [6205, 0]
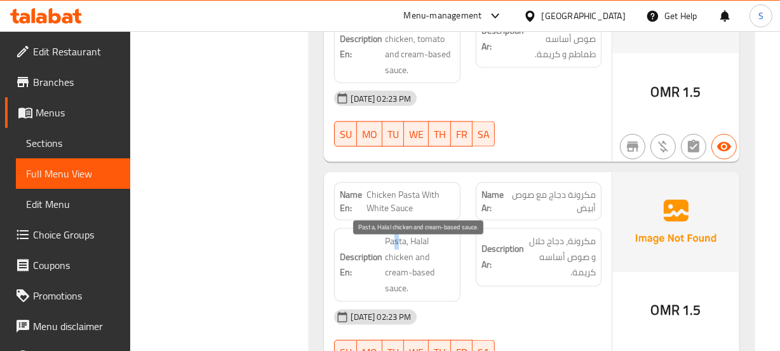
click at [400, 246] on span "Pasta, Halal chicken and cream-based sauce." at bounding box center [419, 265] width 69 height 62
drag, startPoint x: 396, startPoint y: 241, endPoint x: 438, endPoint y: 303, distance: 74.5
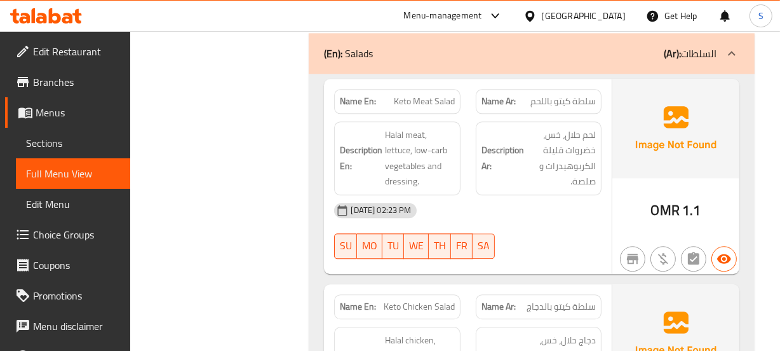
scroll to position [7013, 0]
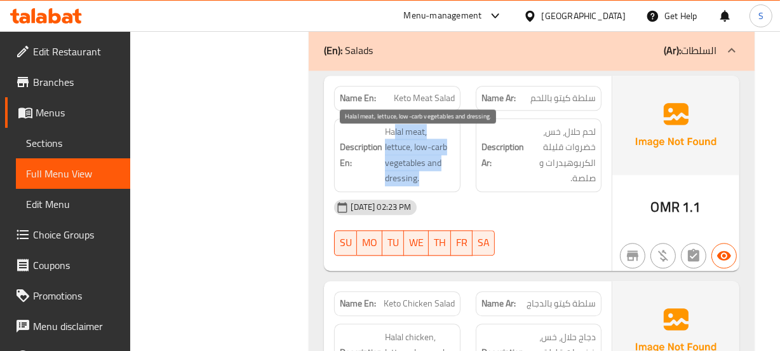
drag, startPoint x: 394, startPoint y: 137, endPoint x: 457, endPoint y: 165, distance: 69.4
click at [448, 186] on span "Halal meat, lettuce, low-carb vegetables and dressing." at bounding box center [419, 155] width 69 height 62
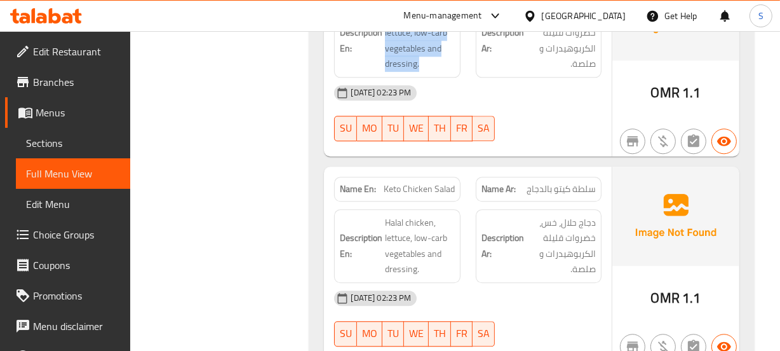
scroll to position [7129, 0]
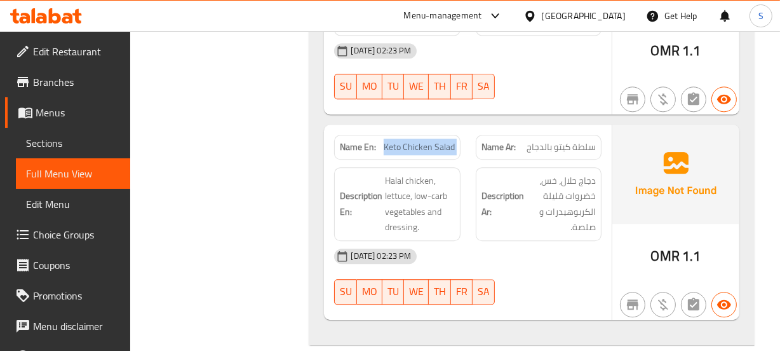
scroll to position [7187, 0]
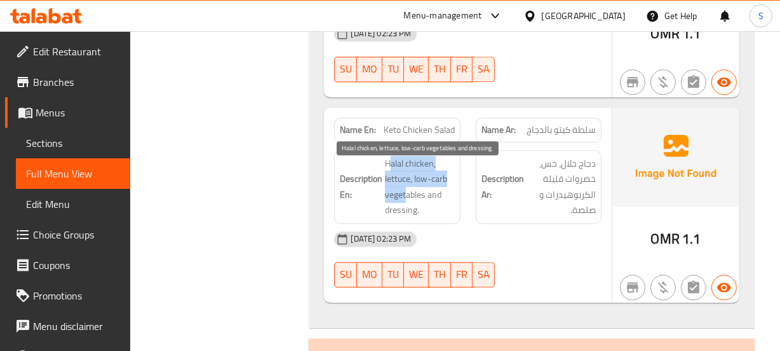
drag, startPoint x: 390, startPoint y: 170, endPoint x: 406, endPoint y: 201, distance: 35.2
click at [406, 201] on span "Halal chicken, lettuce, low-carb vegetables and dressing." at bounding box center [419, 187] width 69 height 62
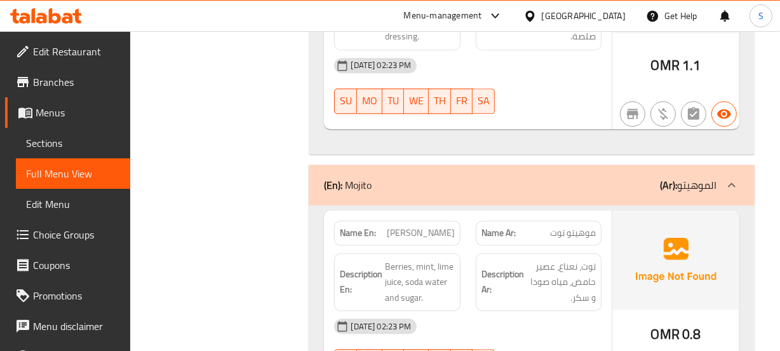
scroll to position [7418, 0]
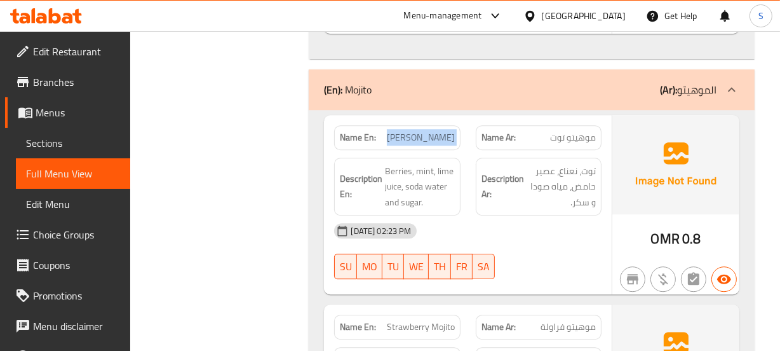
scroll to position [7476, 0]
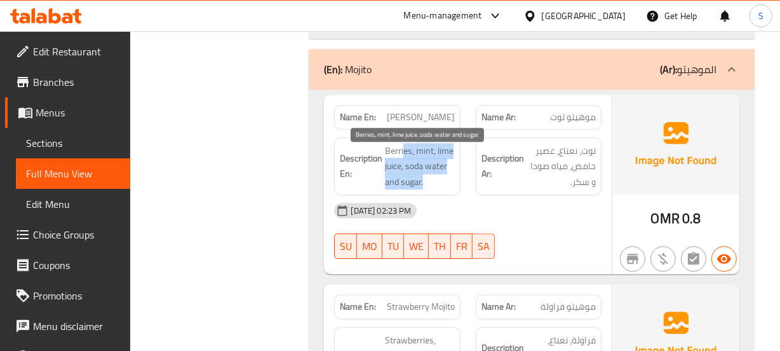
drag, startPoint x: 403, startPoint y: 156, endPoint x: 504, endPoint y: 184, distance: 105.2
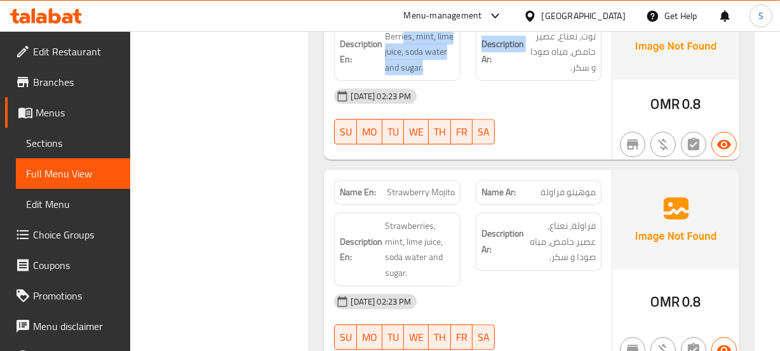
scroll to position [7591, 0]
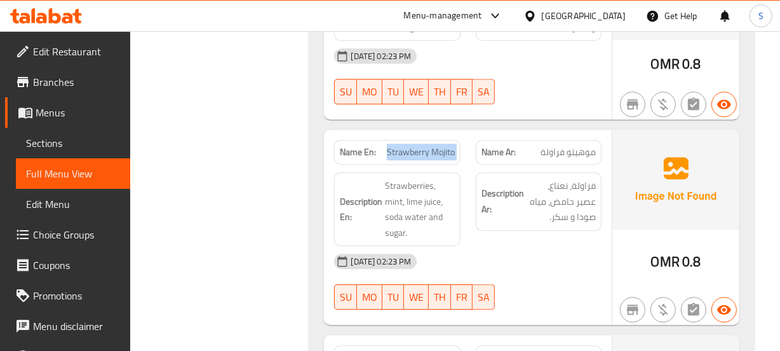
scroll to position [7648, 0]
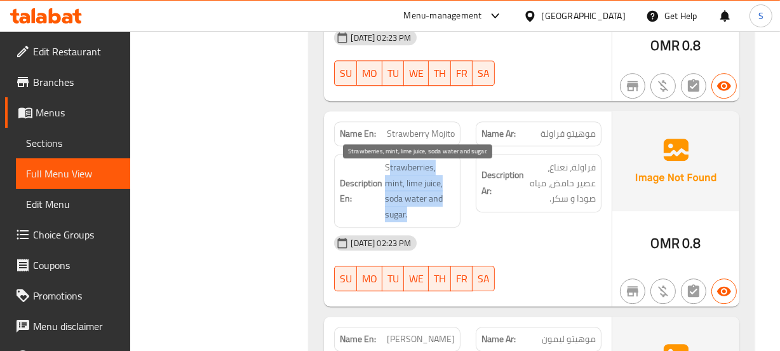
drag, startPoint x: 388, startPoint y: 170, endPoint x: 465, endPoint y: 218, distance: 90.8
click at [440, 222] on span "Strawberries, mint, lime juice, soda water and sugar." at bounding box center [419, 190] width 69 height 62
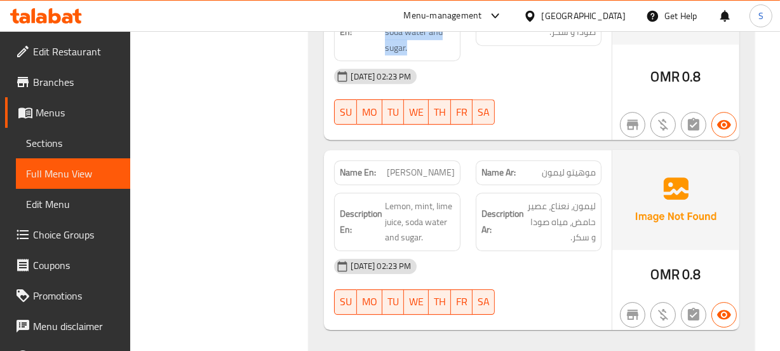
scroll to position [7822, 0]
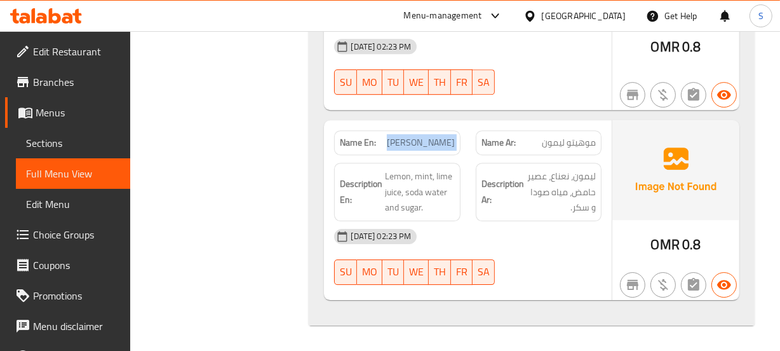
scroll to position [7852, 0]
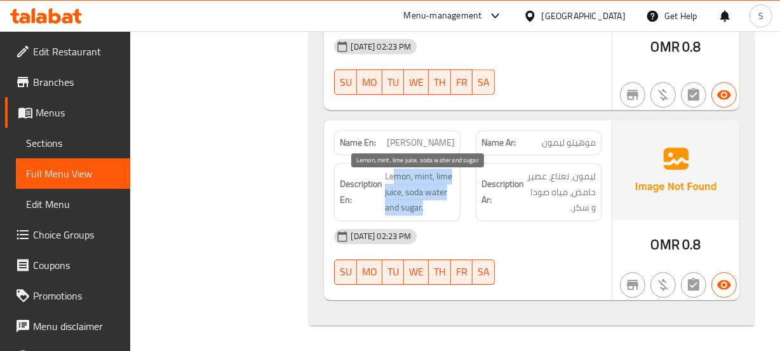
drag, startPoint x: 394, startPoint y: 180, endPoint x: 459, endPoint y: 208, distance: 70.0
click at [449, 212] on span "Lemon, mint, lime juice, soda water and sugar." at bounding box center [419, 191] width 69 height 47
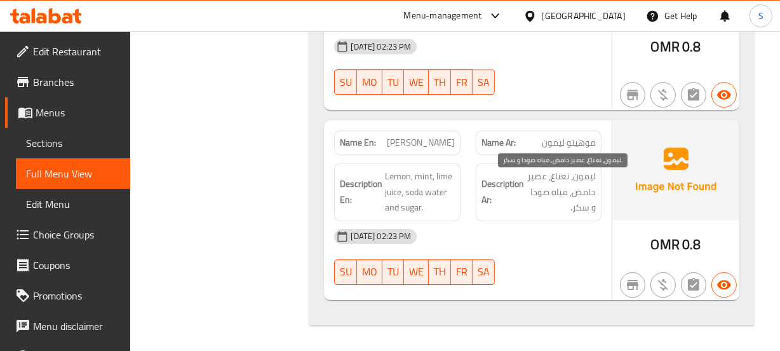
click at [559, 199] on span "ليمون، نعناع، عصير حامض، مياه صودا و سكر." at bounding box center [561, 191] width 69 height 47
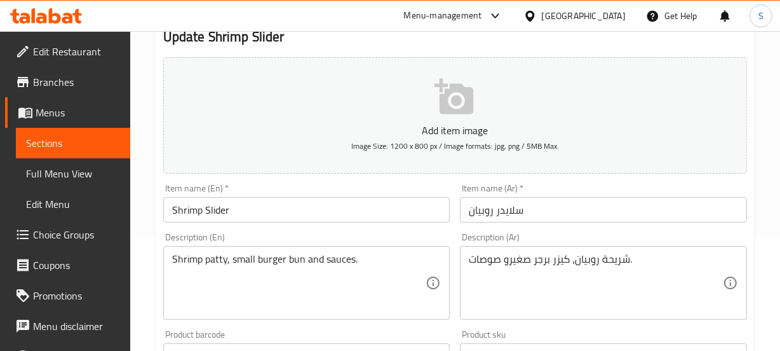
scroll to position [115, 0]
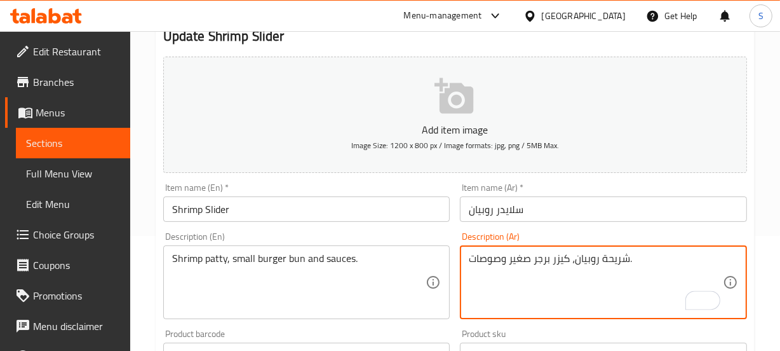
type textarea "شريحة روبيان، كيزر برجر صغير وصوصات."
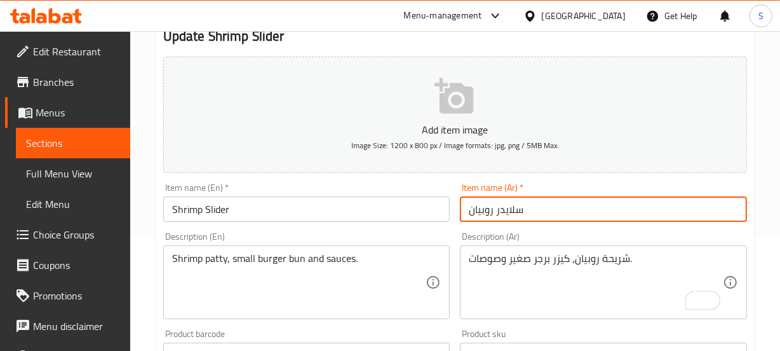
click at [509, 205] on input "سلايدر روبيان" at bounding box center [603, 208] width 287 height 25
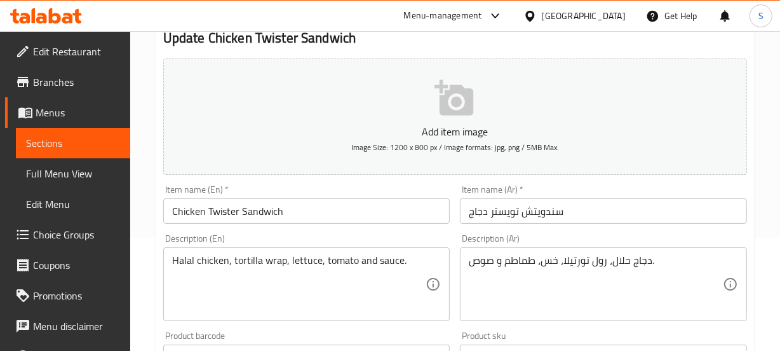
scroll to position [115, 0]
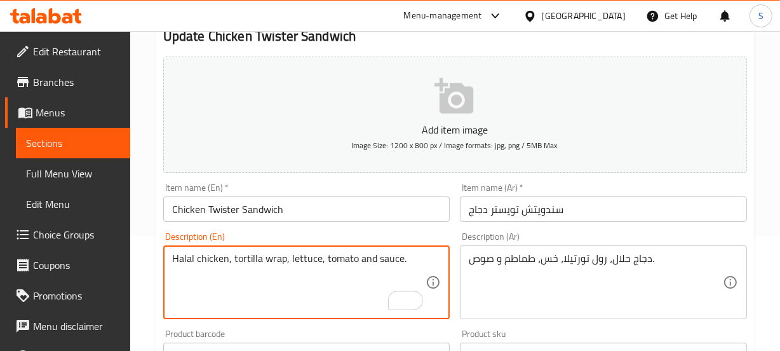
drag, startPoint x: 230, startPoint y: 256, endPoint x: 276, endPoint y: 255, distance: 46.4
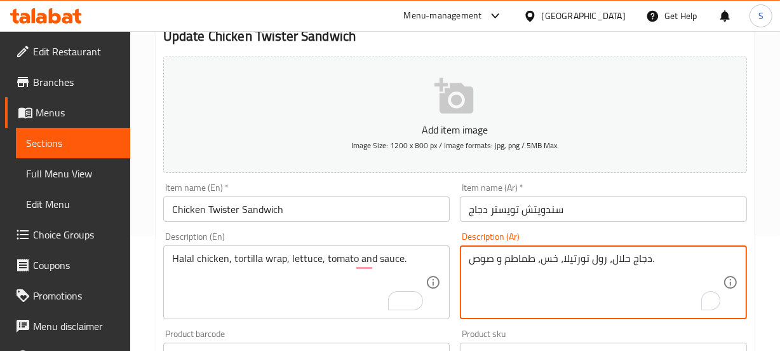
click at [600, 256] on textarea "دجاج حلال، رول تورتيلا، خس، طماطم و صوص." at bounding box center [596, 282] width 254 height 60
paste textarea "اب"
click at [629, 265] on textarea "دجاج حلال، راب تورتيلا، خس، طماطم و صوص." at bounding box center [596, 282] width 254 height 60
click at [497, 253] on textarea "دجاج حلال، راب تورتيلا، خس، طماطم و صوص." at bounding box center [596, 282] width 254 height 60
type textarea "دجاج حلال، راب تورتيلا، خس، طماطم و صوص."
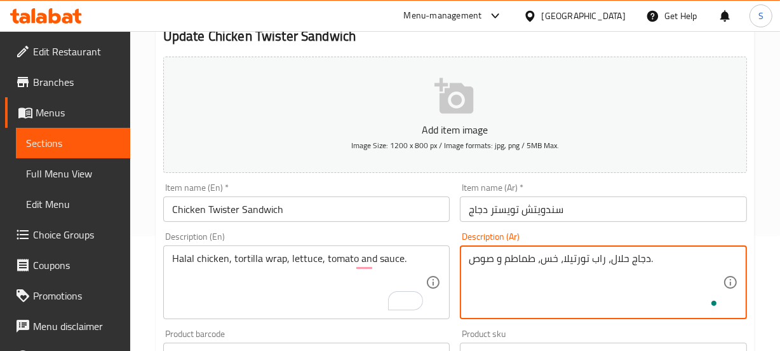
click at [580, 211] on input "سندويتش تويستر دجاج" at bounding box center [603, 208] width 287 height 25
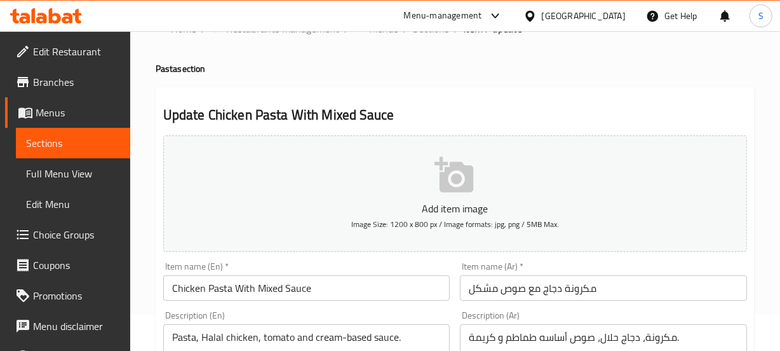
scroll to position [231, 0]
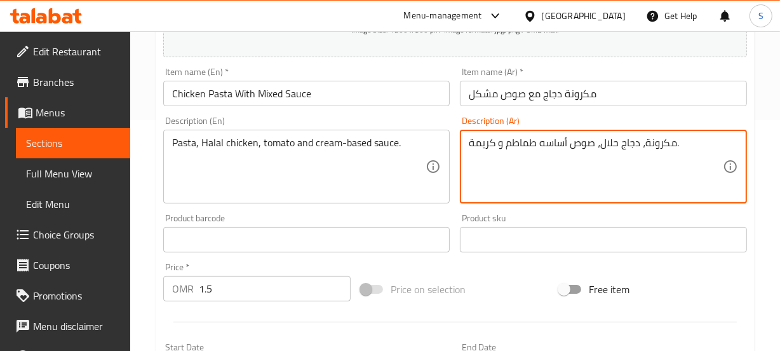
click at [514, 139] on textarea "مكرونة، دجاج حلال، صوص أساسه طماطم و كريمة." at bounding box center [596, 167] width 254 height 60
click at [558, 140] on textarea "مكرونة، دجاج حلال، صوص أساسه و كريمة." at bounding box center [596, 167] width 254 height 60
paste textarea "ماطم"
click at [497, 138] on textarea "مكرونة، دجاج حلال، طماطم وصوص أساسه و كريمة." at bounding box center [596, 167] width 254 height 60
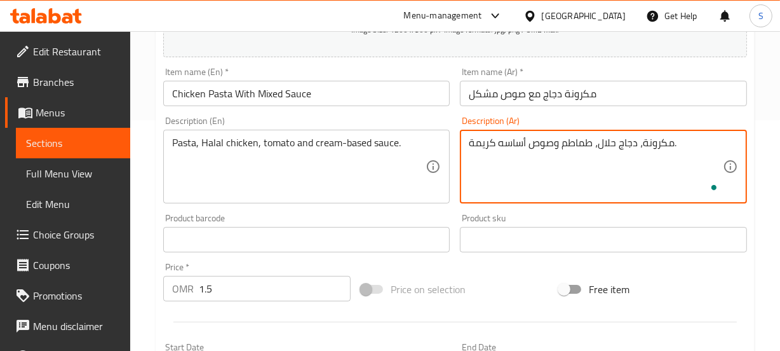
type textarea "مكرونة، دجاج حلال، طماطم وصوص أساسه كريمة."
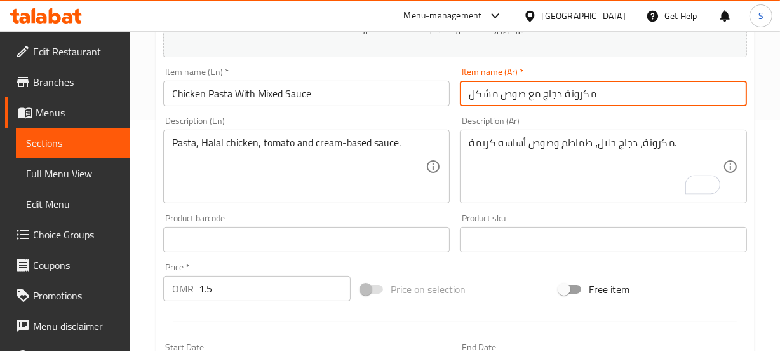
click at [607, 95] on input "مكرونة دجاج مع صوص مشكل" at bounding box center [603, 93] width 287 height 25
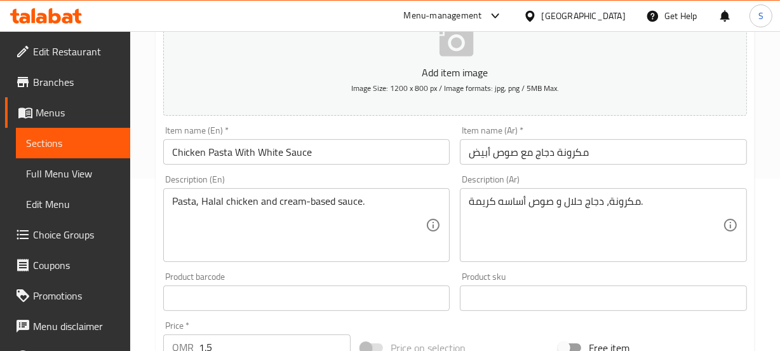
scroll to position [173, 0]
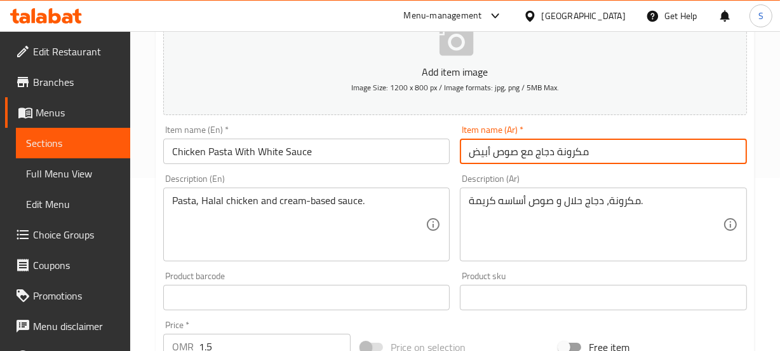
click at [590, 154] on input "مكرونة دجاج مع صوص أبيض" at bounding box center [603, 150] width 287 height 25
click at [181, 147] on input "Chicken Pasta With White Sauce" at bounding box center [306, 150] width 287 height 25
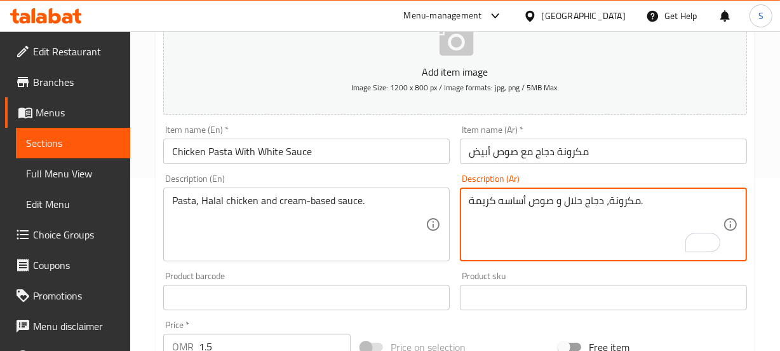
click at [535, 159] on input "مكرونة دجاج مع صوص أبيض" at bounding box center [603, 150] width 287 height 25
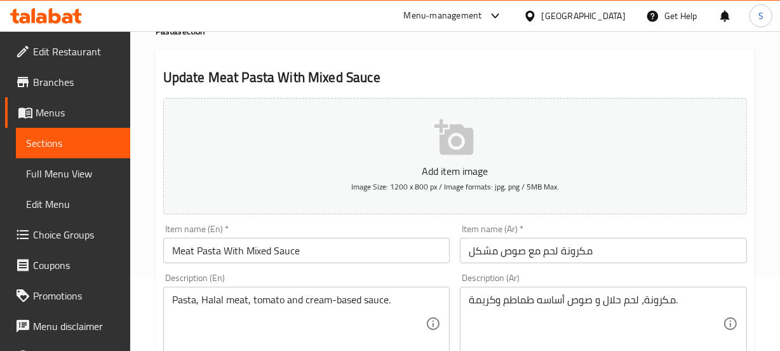
scroll to position [115, 0]
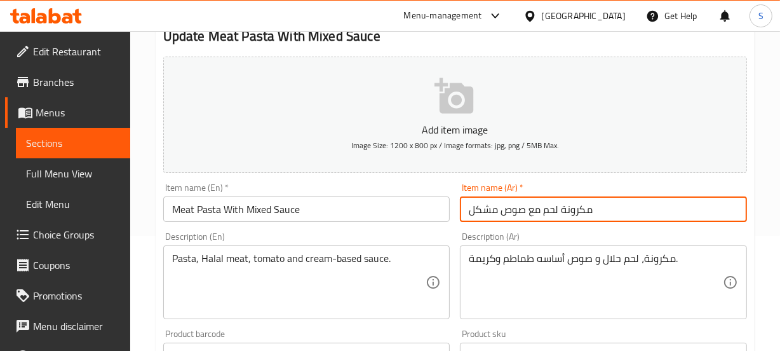
click at [571, 211] on input "مكرونة لحم مع صوص مشكل" at bounding box center [603, 208] width 287 height 25
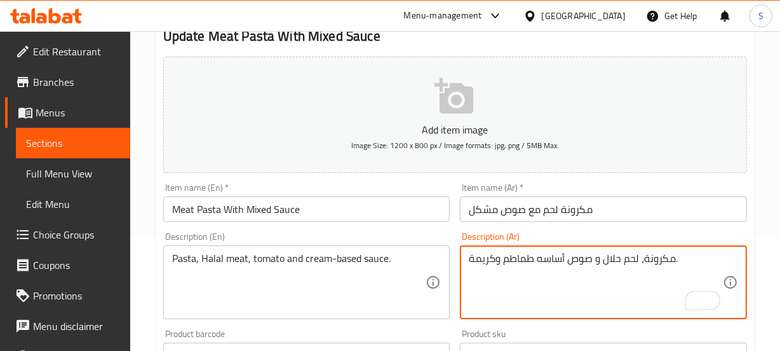
click at [533, 259] on textarea "مكرونة، لحم حلال و صوص أساسه طماطم وكريمة." at bounding box center [596, 282] width 254 height 60
click at [567, 257] on textarea "مكرونة، لحم حلال و صوص أساسه وكريمة." at bounding box center [596, 282] width 254 height 60
paste textarea "طماطم"
click at [556, 260] on textarea "مكرونة، لحم حلال طماطم و صوص أساسه وكريمة." at bounding box center [596, 282] width 254 height 60
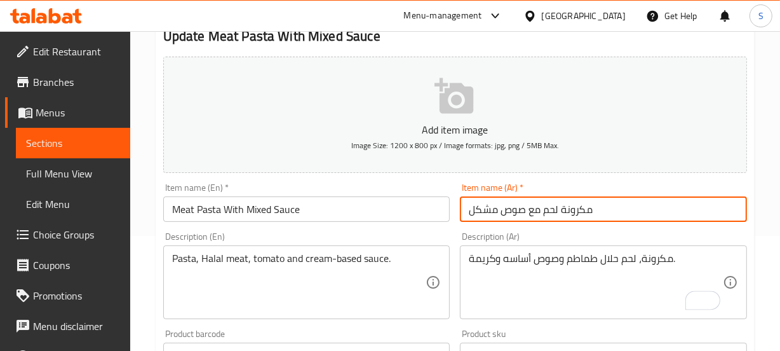
click at [562, 214] on input "مكرونة لحم مع صوص مشكل" at bounding box center [603, 208] width 287 height 25
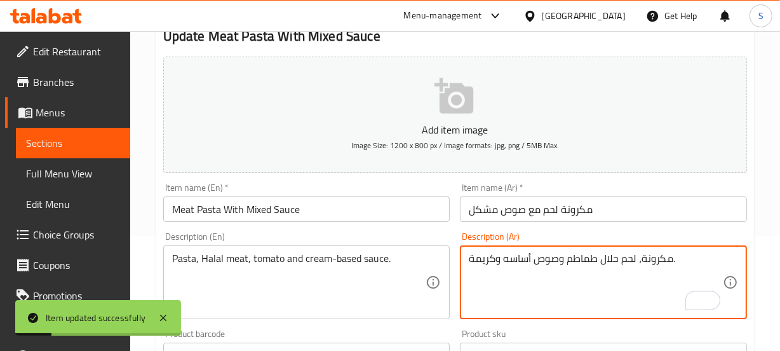
click at [497, 255] on textarea "مكرونة، لحم حلال طماطم وصوص أساسه وكريمة." at bounding box center [596, 282] width 254 height 60
type textarea "مكرونة، لحم حلال طماطم وصوص أساسه كريمة."
click at [509, 211] on div "Home / Restaurants management / Menus / Sections / item / update Pasta section …" at bounding box center [455, 344] width 599 height 805
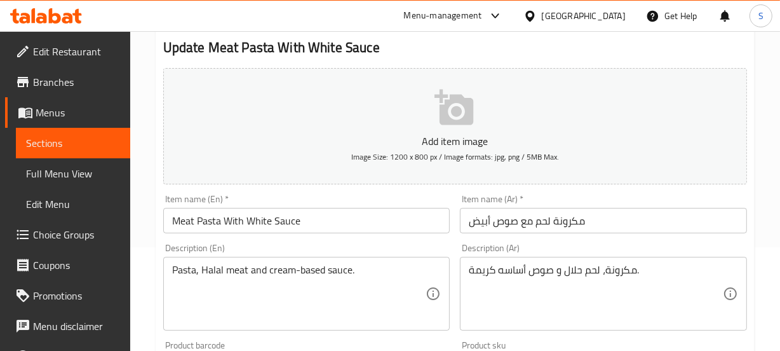
scroll to position [115, 0]
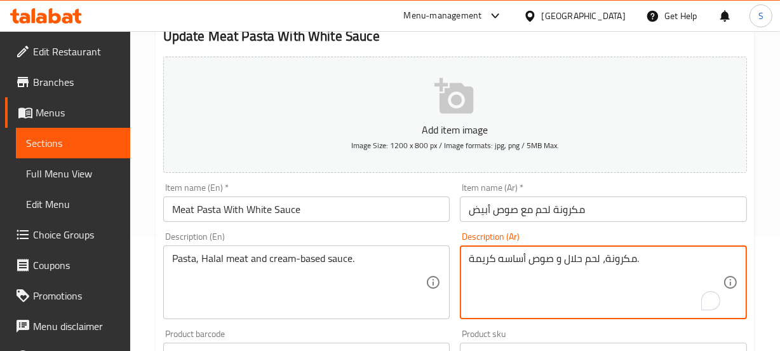
click at [553, 255] on textarea "مكرونة، لحم حلال و صوص أساسه كريمة." at bounding box center [596, 282] width 254 height 60
type textarea "مكرونة، لحم حلال وصوص أساسه كريمة."
click at [548, 209] on div "Home / Restaurants management / Menus / Sections / item / update Pasta section …" at bounding box center [455, 344] width 599 height 805
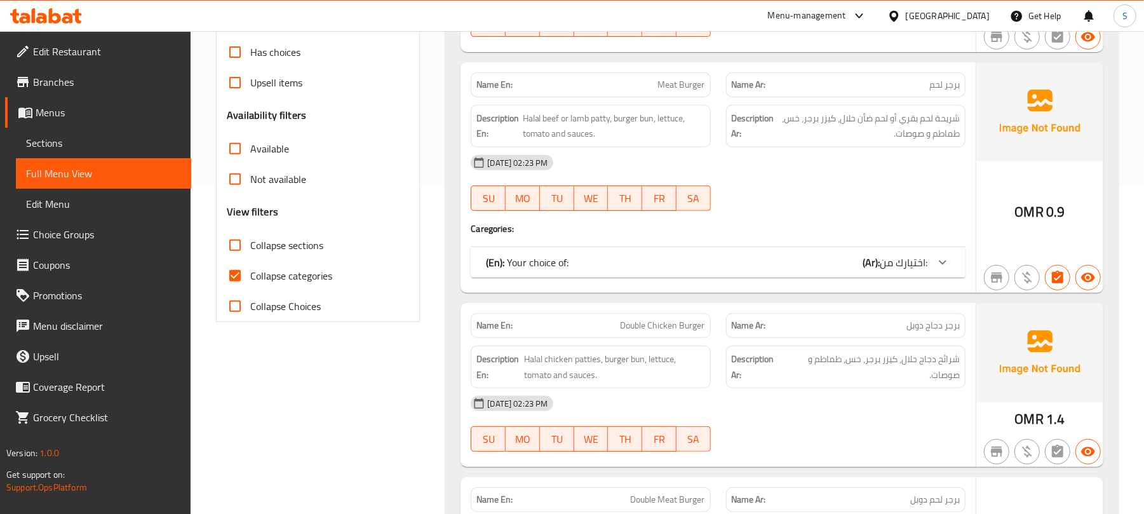
scroll to position [339, 0]
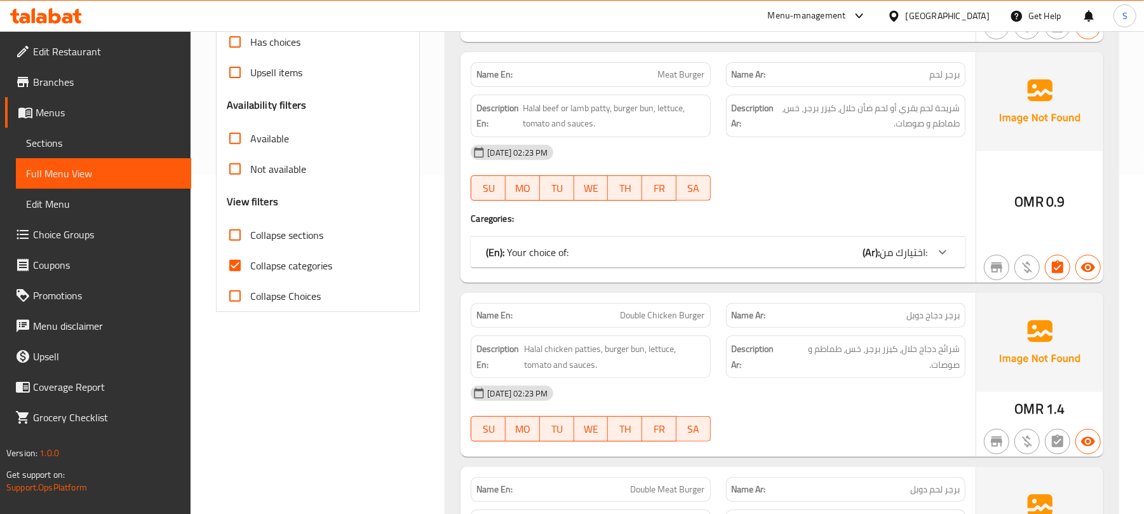
click at [281, 273] on span "Collapse categories" at bounding box center [291, 265] width 82 height 15
click at [250, 275] on input "Collapse categories" at bounding box center [235, 265] width 30 height 30
checkbox input "false"
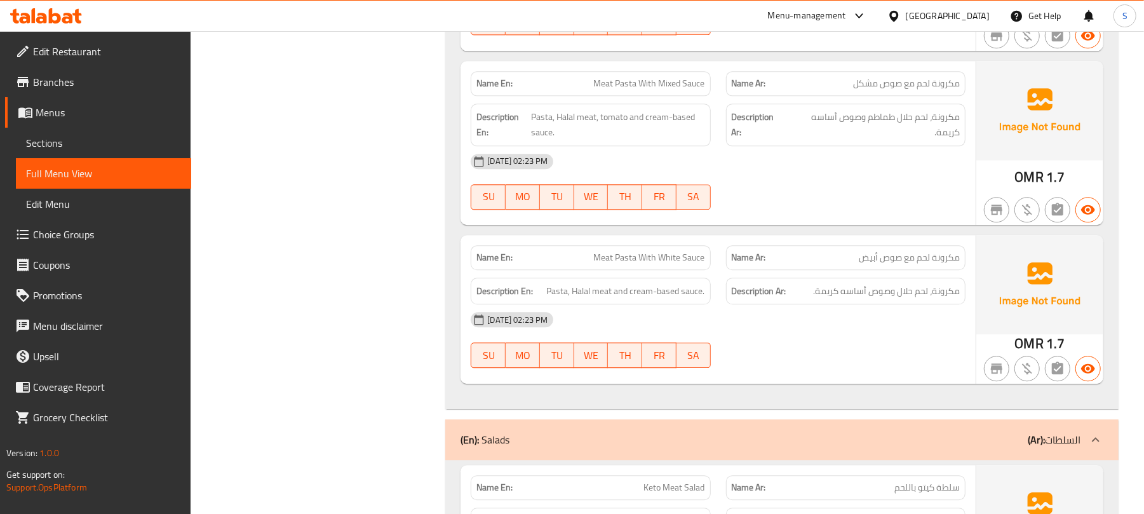
scroll to position [0, 0]
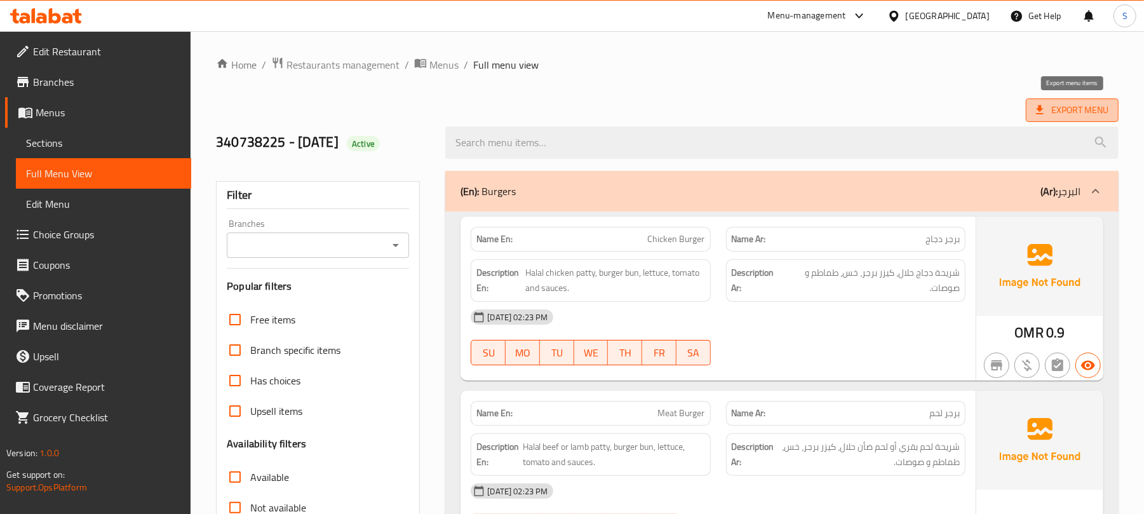
click at [1054, 114] on span "Export Menu" at bounding box center [1072, 110] width 72 height 16
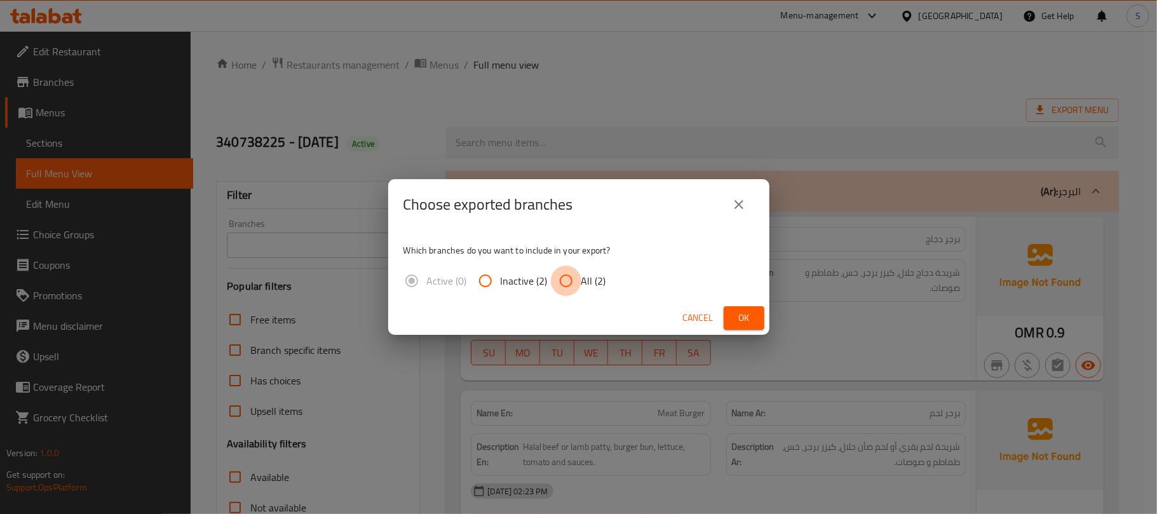
click at [573, 285] on input "All (2)" at bounding box center [566, 280] width 30 height 30
radio input "true"
click at [755, 316] on button "Ok" at bounding box center [743, 318] width 41 height 24
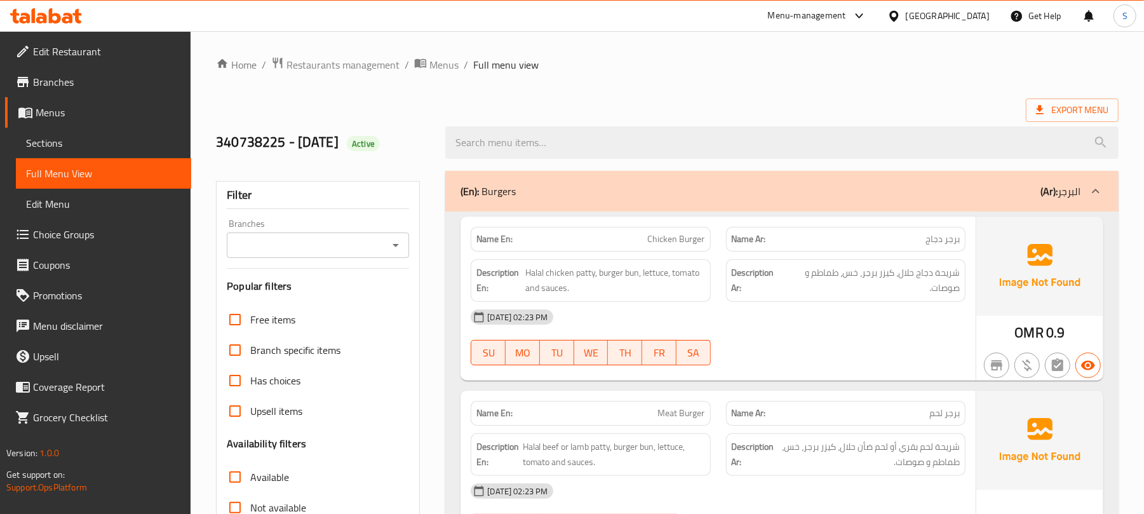
click at [646, 61] on ol "Home / Restaurants management / Menus / Full menu view" at bounding box center [667, 65] width 903 height 17
click at [974, 21] on div "[GEOGRAPHIC_DATA]" at bounding box center [948, 16] width 84 height 14
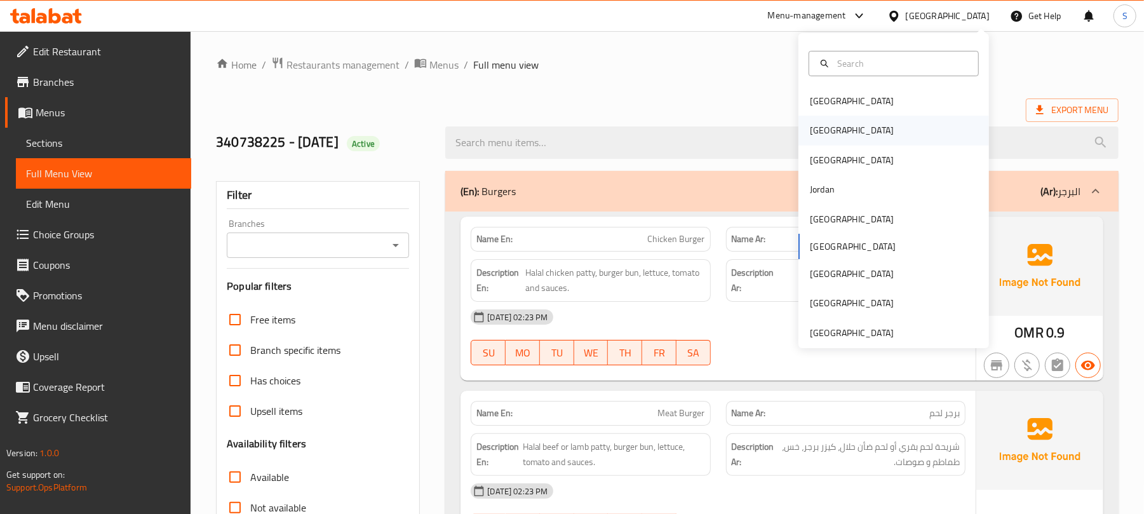
click at [856, 140] on div "Egypt" at bounding box center [893, 130] width 191 height 29
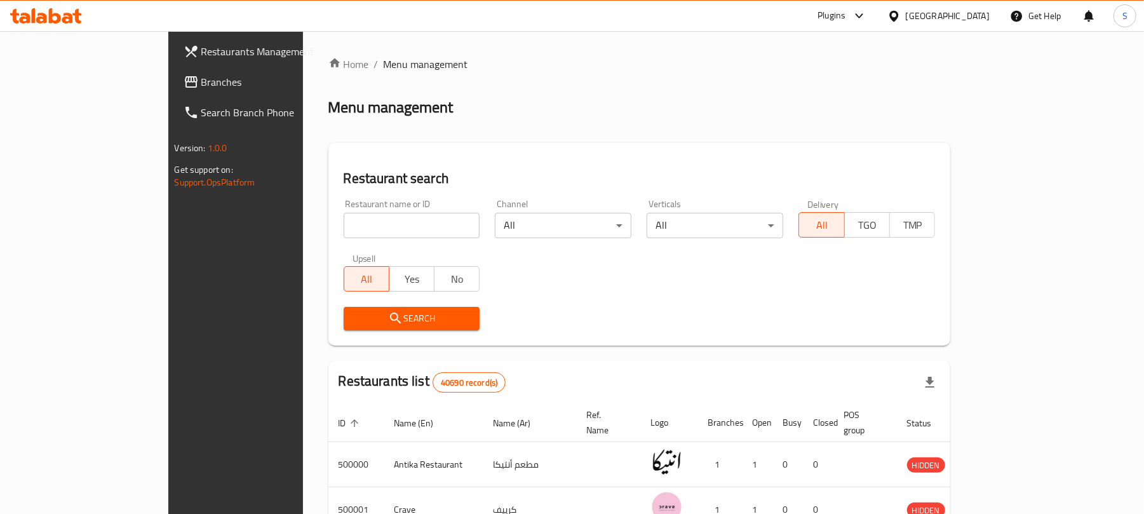
click at [201, 89] on span "Branches" at bounding box center [275, 81] width 148 height 15
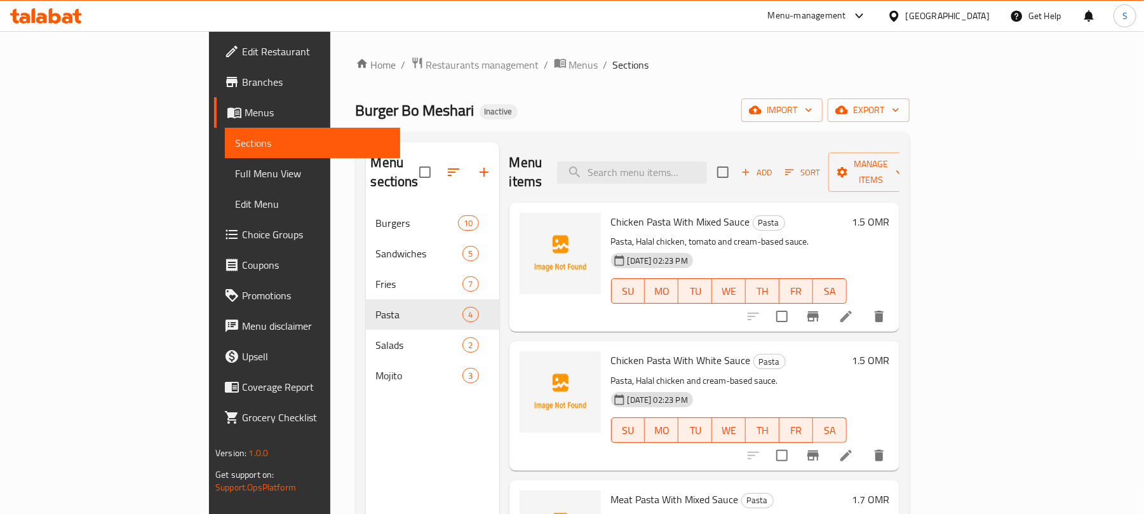
scroll to position [72, 0]
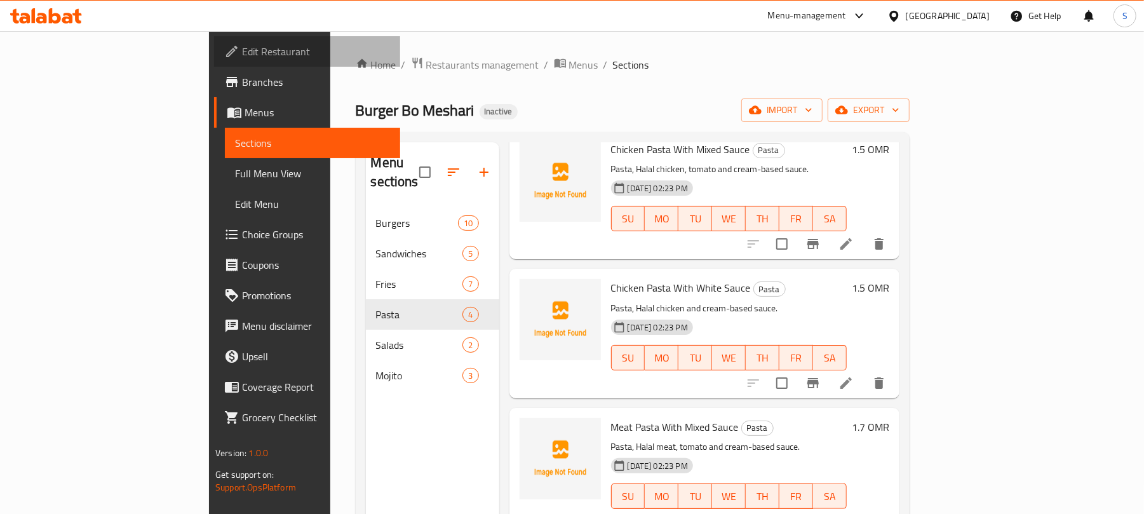
click at [214, 61] on link "Edit Restaurant" at bounding box center [307, 51] width 186 height 30
